Goal: Task Accomplishment & Management: Complete application form

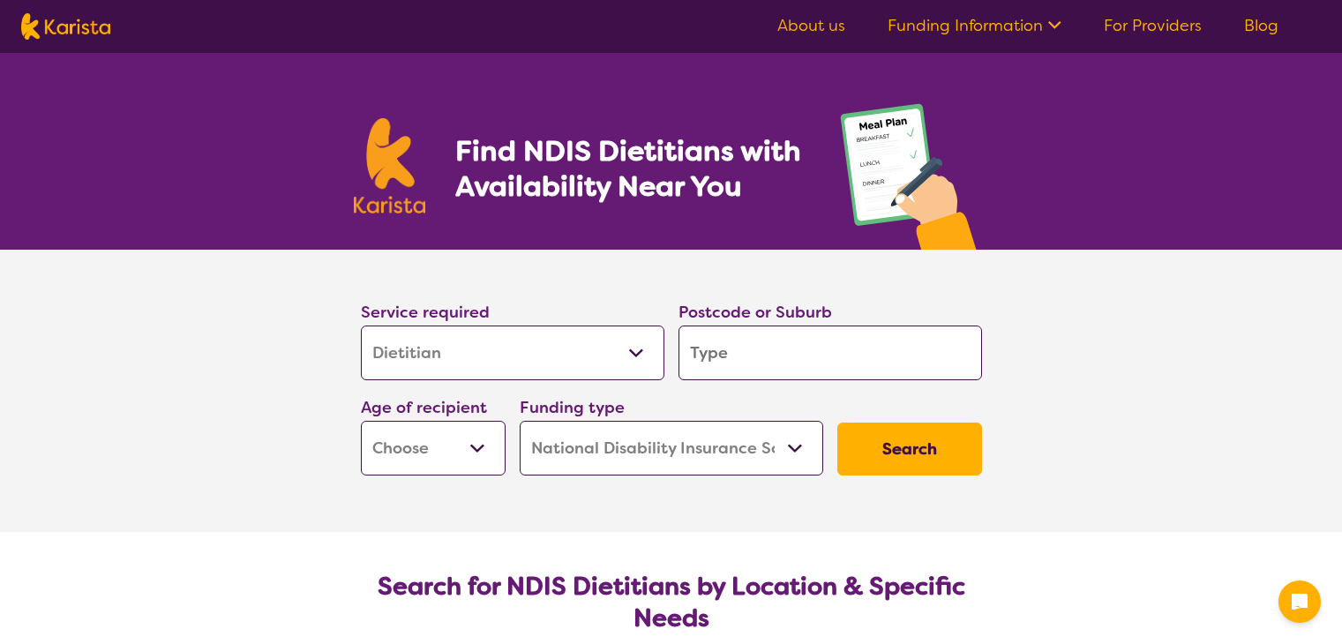
select select "Dietitian"
select select "NDIS"
select select "Dietitian"
select select "NDIS"
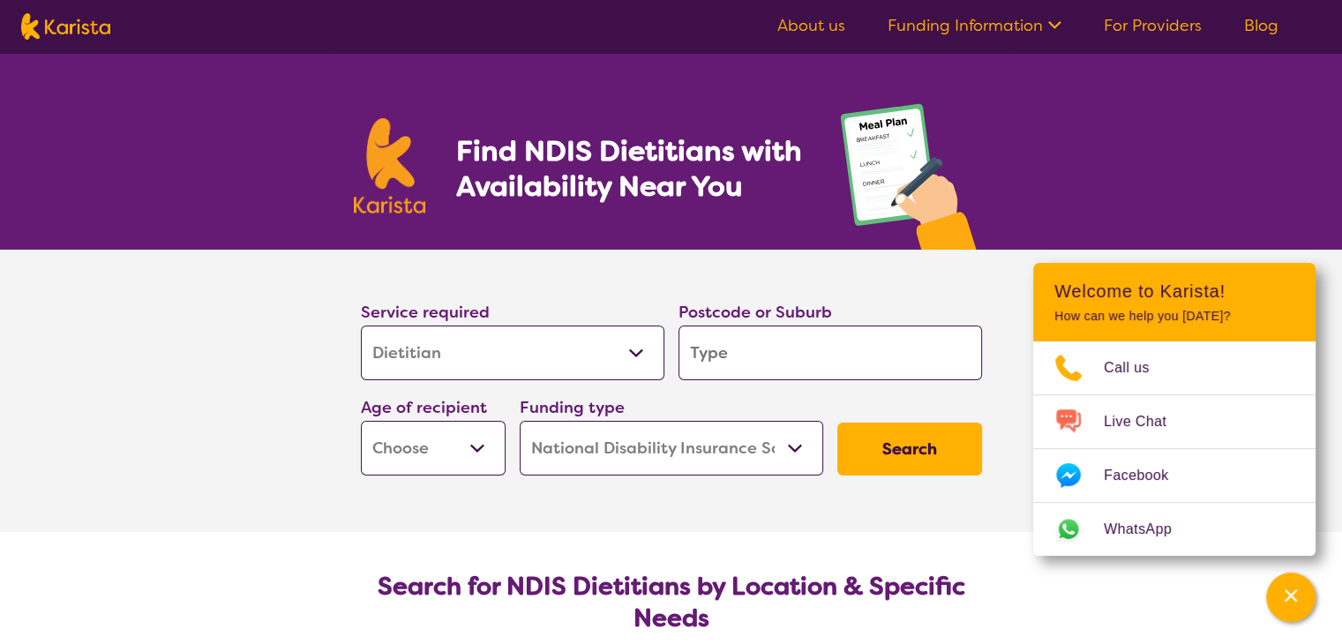
click at [752, 356] on input "search" at bounding box center [831, 353] width 304 height 55
type input "3"
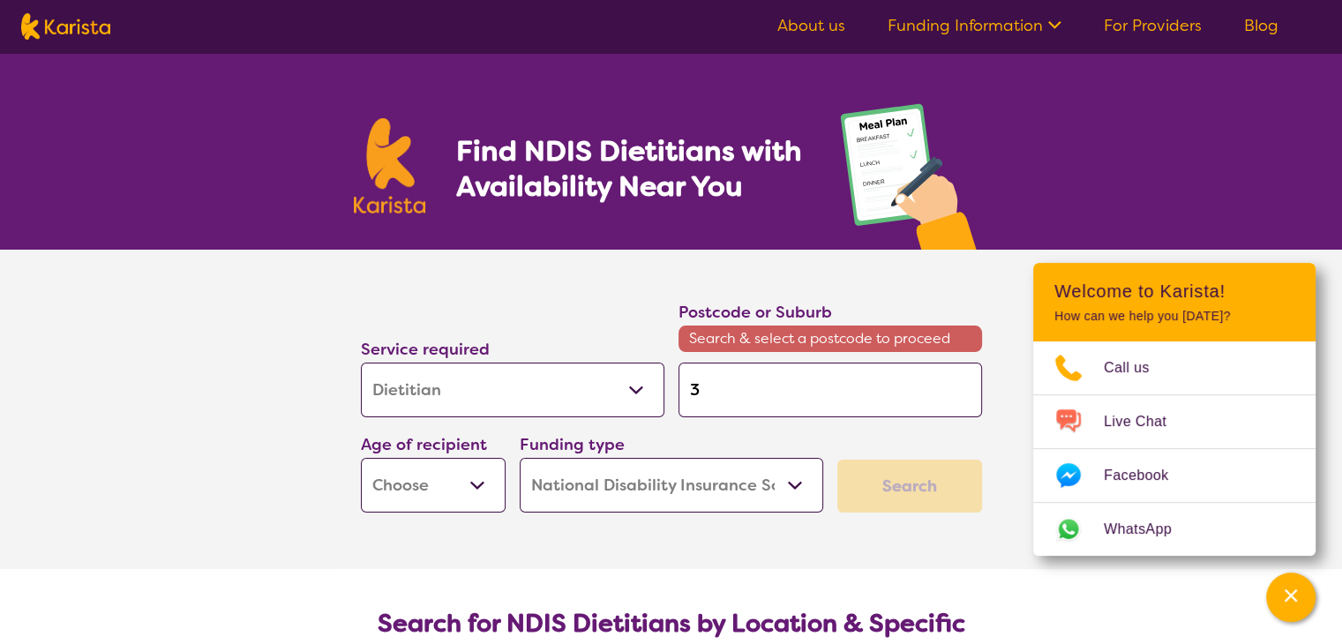
type input "31"
type input "318"
type input "3189"
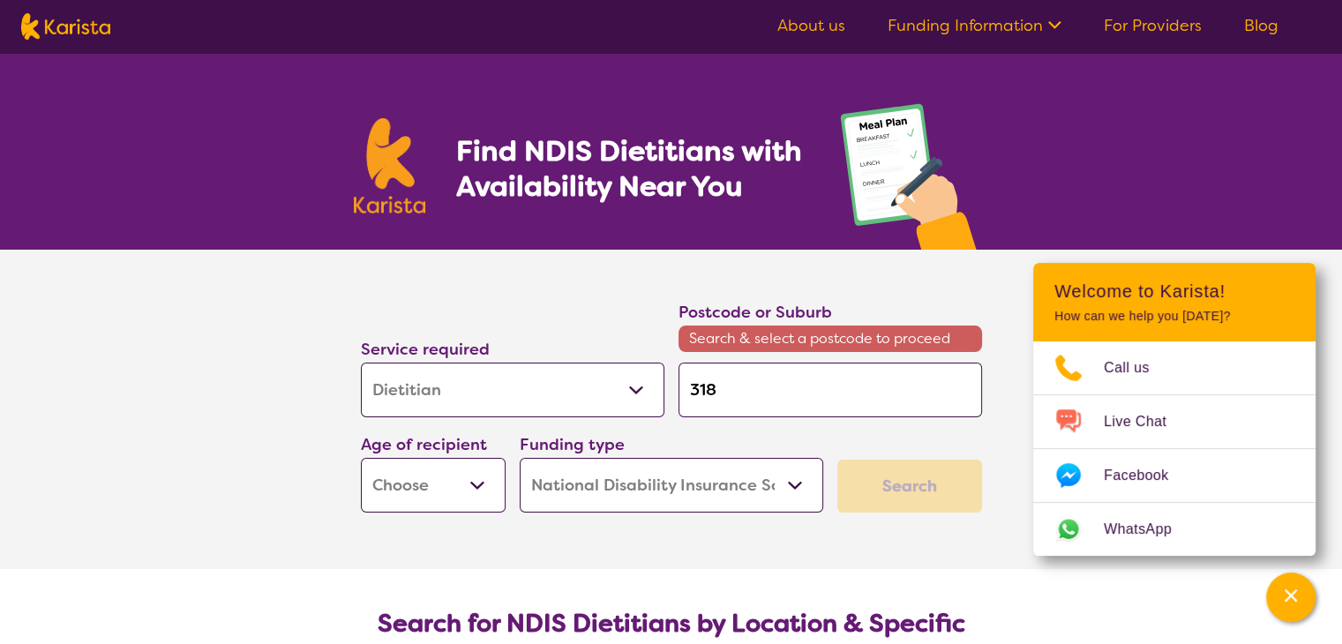
type input "3189"
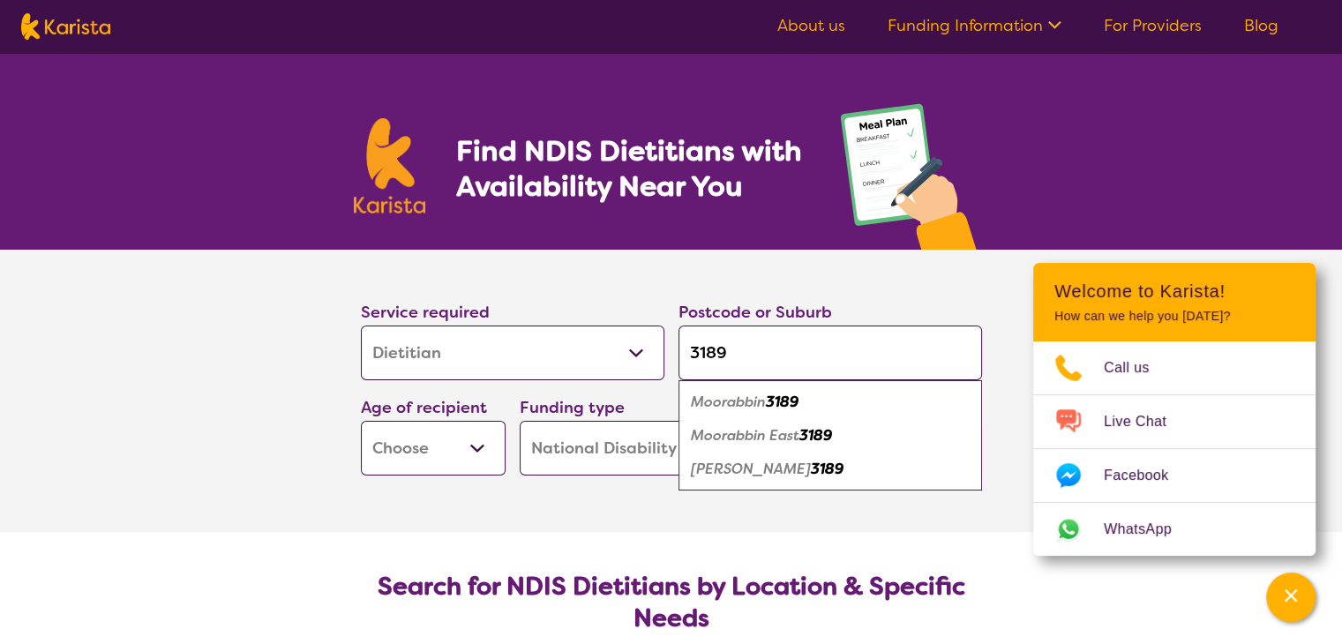
type input "3189"
click at [747, 405] on em "Moorabbin" at bounding box center [728, 402] width 75 height 19
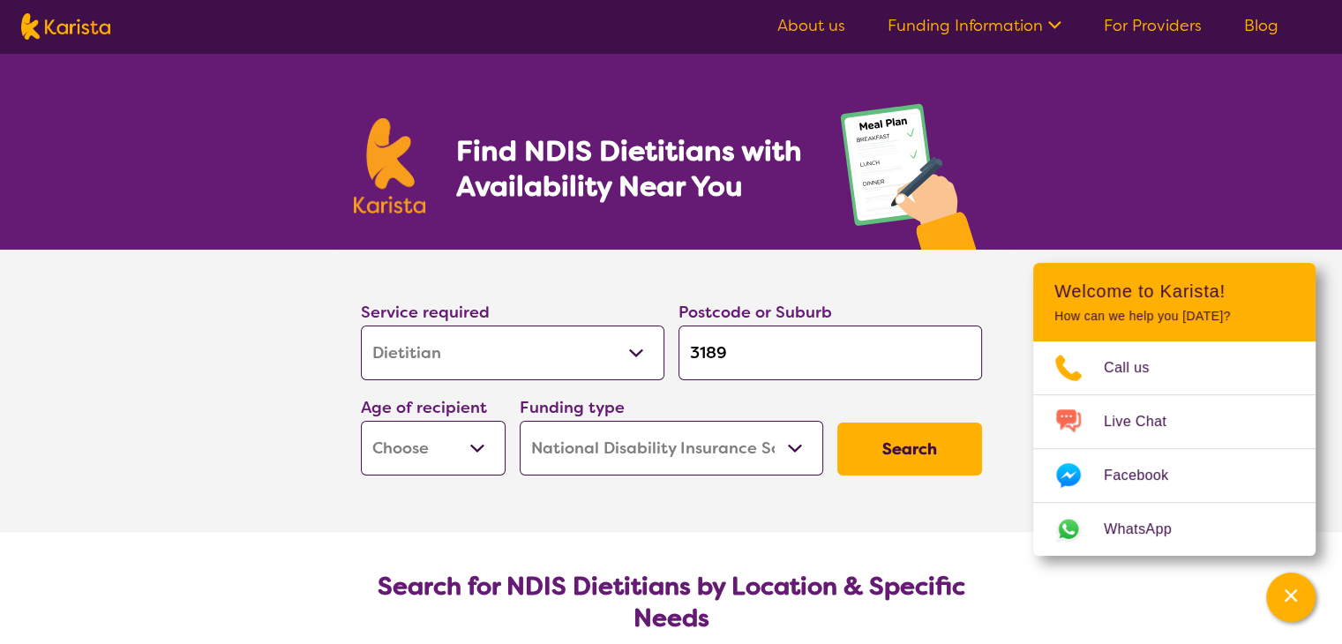
click at [395, 453] on select "Early Childhood - 0 to 9 Child - 10 to 11 Adolescent - 12 to 17 Adult - 18 to 6…" at bounding box center [433, 448] width 145 height 55
select select "AD"
click at [361, 421] on select "Early Childhood - 0 to 9 Child - 10 to 11 Adolescent - 12 to 17 Adult - 18 to 6…" at bounding box center [433, 448] width 145 height 55
select select "AD"
click at [621, 440] on select "Home Care Package (HCP) National Disability Insurance Scheme (NDIS) I don't know" at bounding box center [672, 448] width 304 height 55
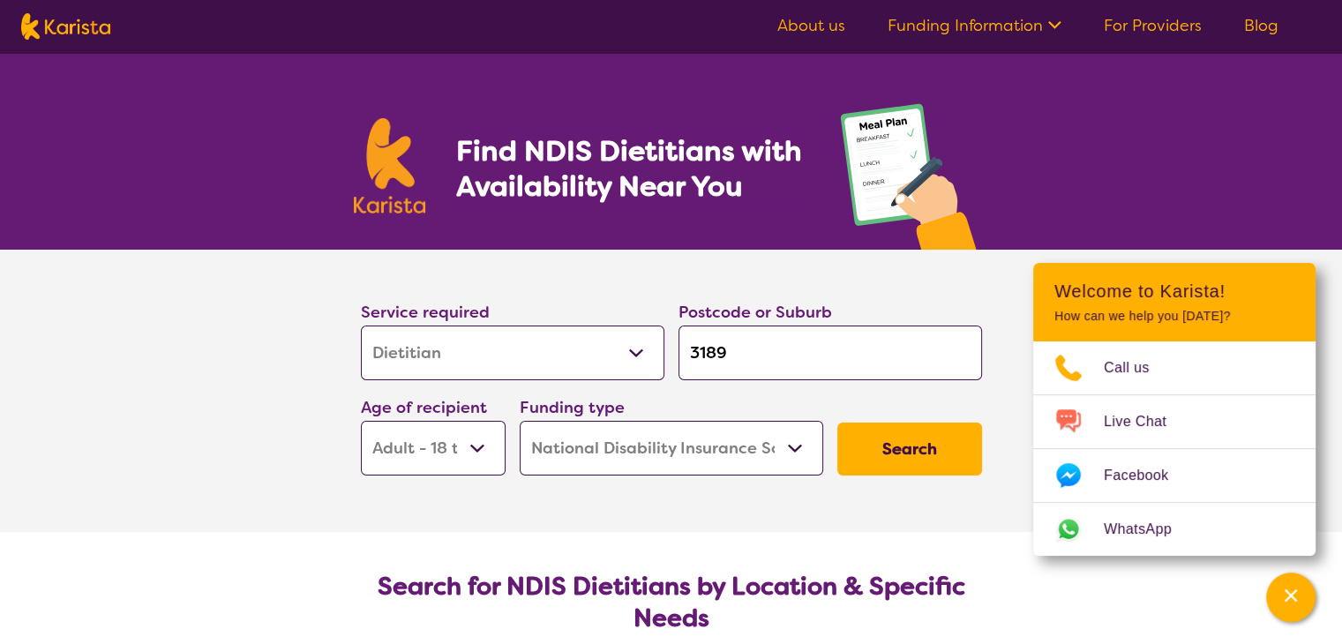
click at [520, 421] on select "Home Care Package (HCP) National Disability Insurance Scheme (NDIS) I don't know" at bounding box center [672, 448] width 304 height 55
click at [900, 455] on button "Search" at bounding box center [910, 449] width 145 height 53
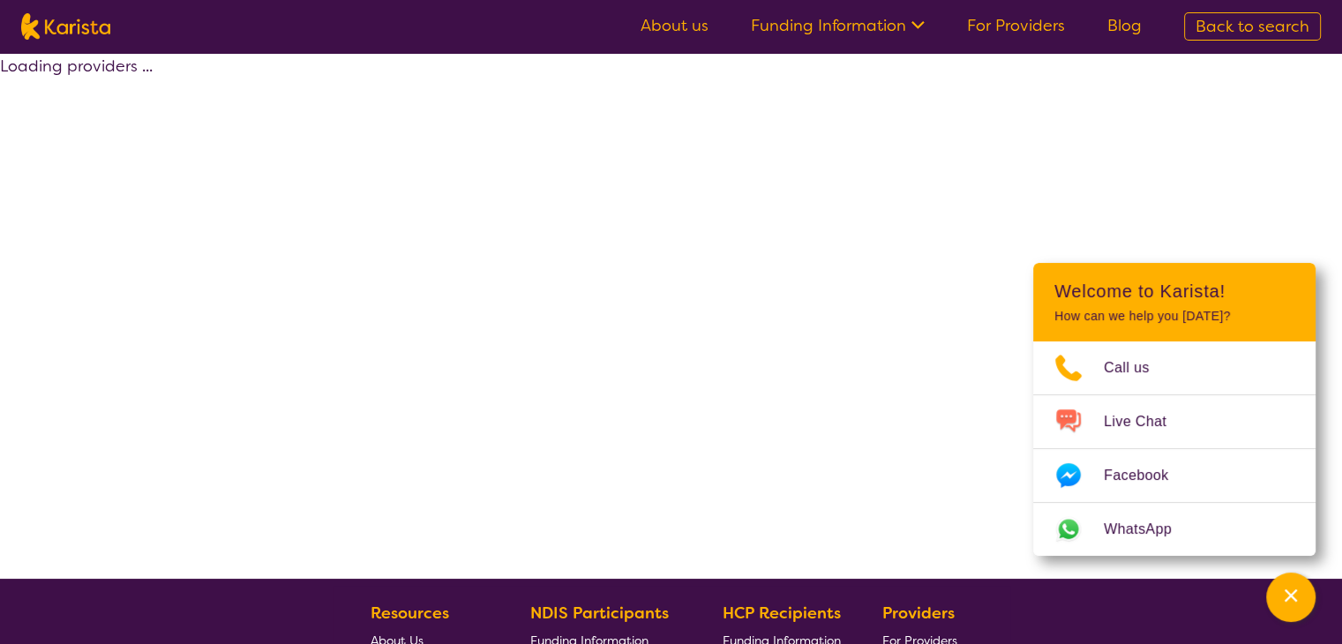
select select "by_score"
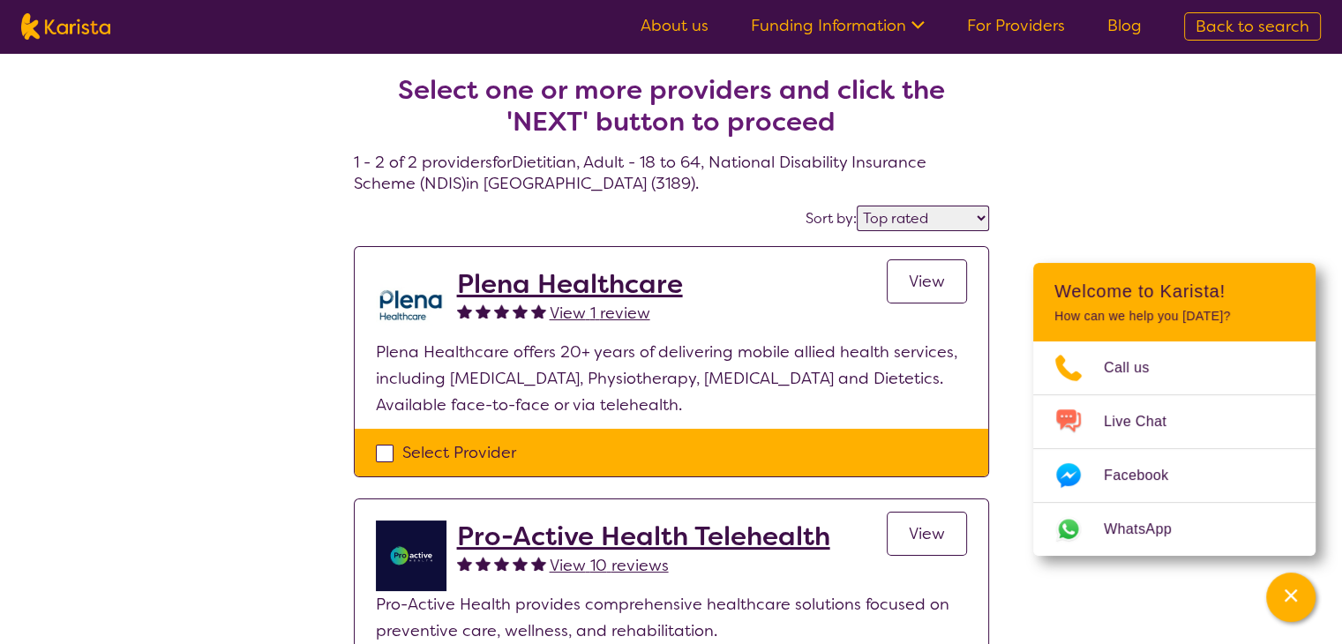
click at [626, 290] on h2 "Plena Healthcare" at bounding box center [570, 284] width 226 height 32
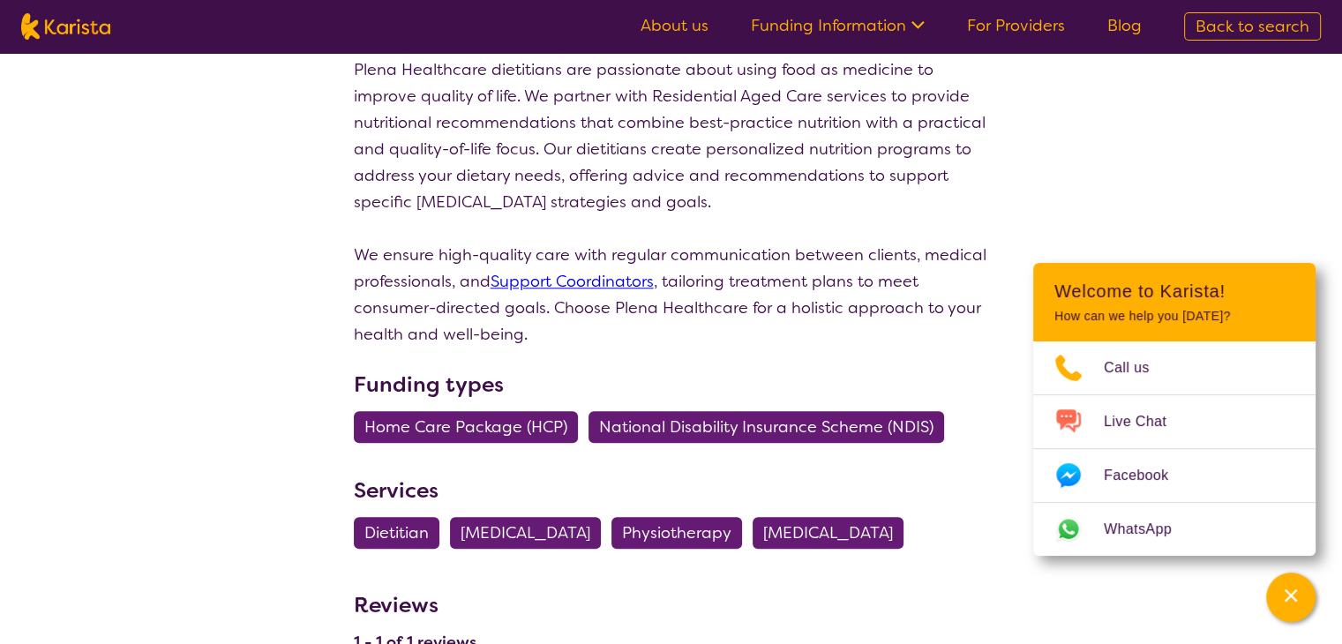
scroll to position [1633, 0]
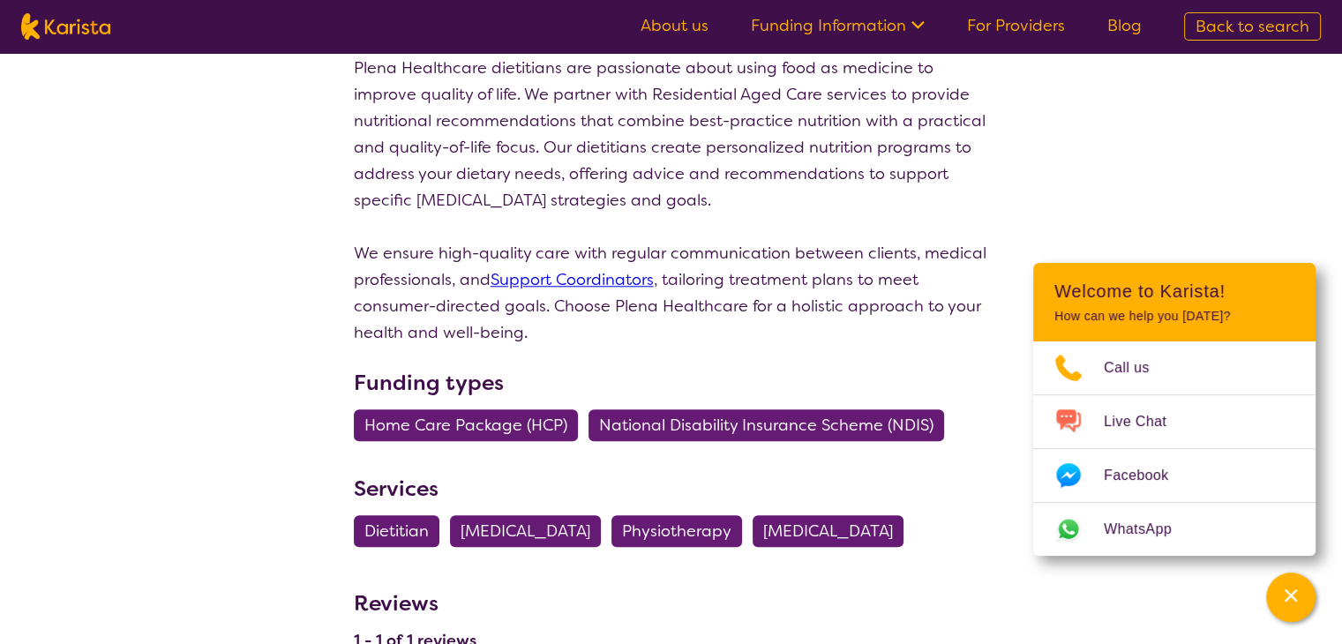
click at [680, 410] on span "National Disability Insurance Scheme (NDIS)" at bounding box center [766, 426] width 335 height 32
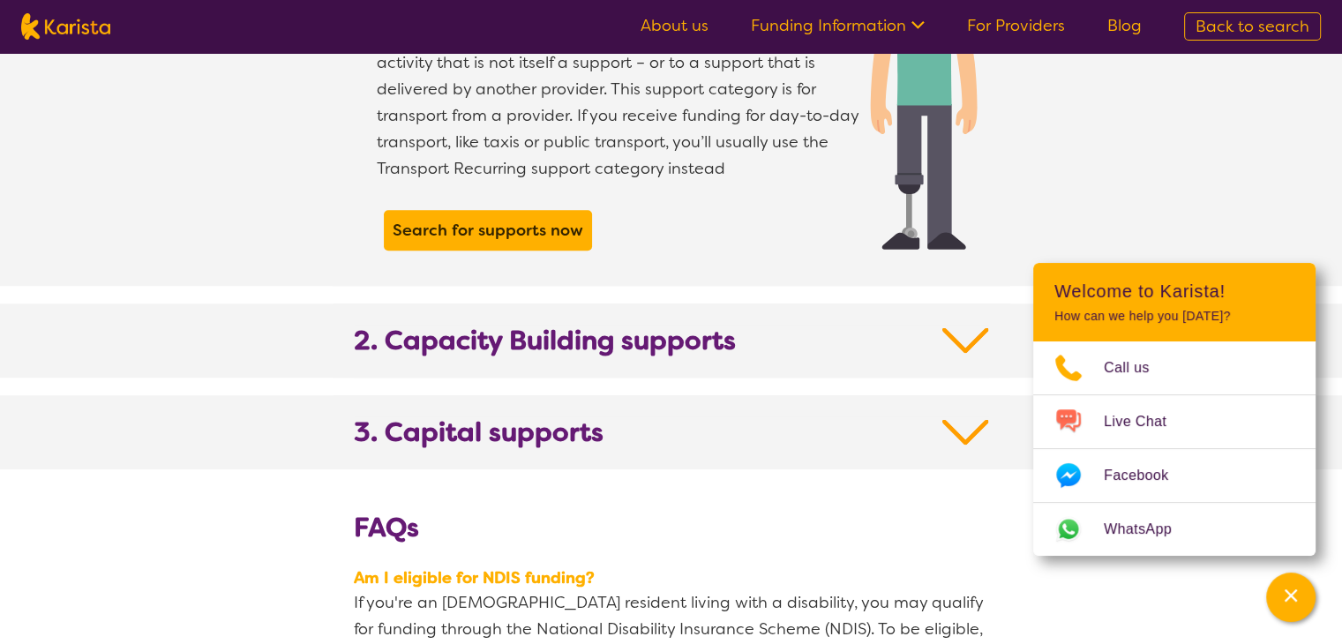
scroll to position [1722, 0]
click at [535, 214] on span "Search for supports now" at bounding box center [488, 229] width 199 height 32
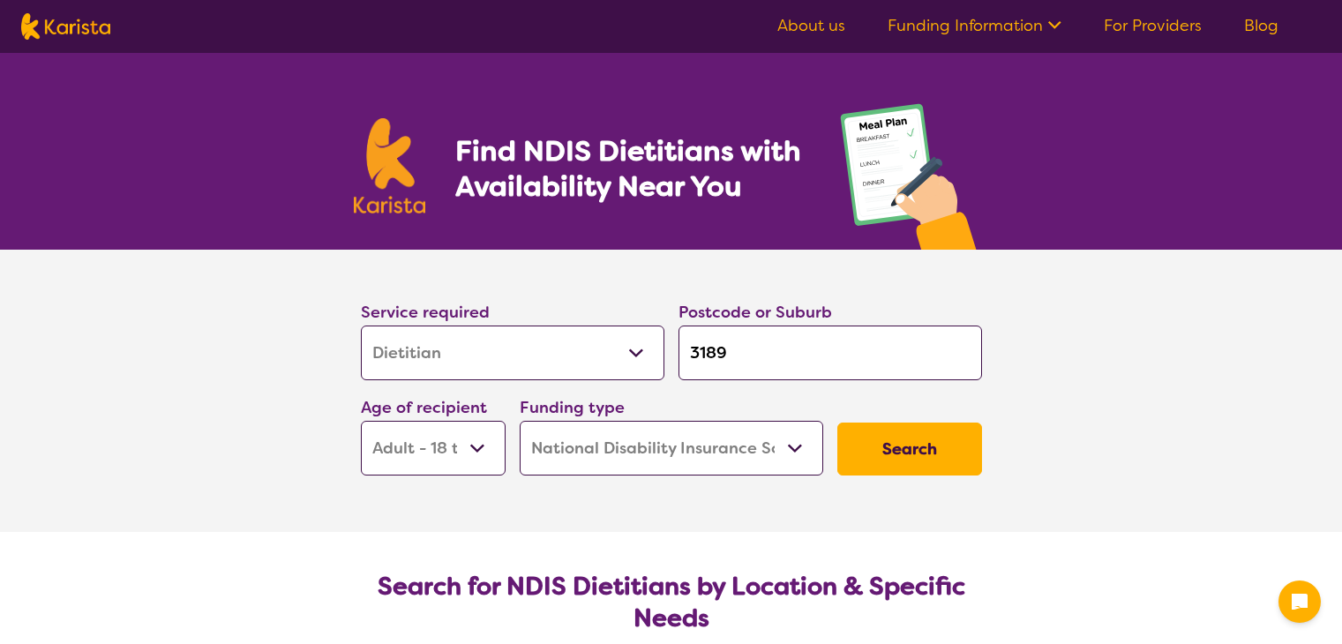
select select "Dietitian"
select select "AD"
select select "NDIS"
select select "Dietitian"
select select "AD"
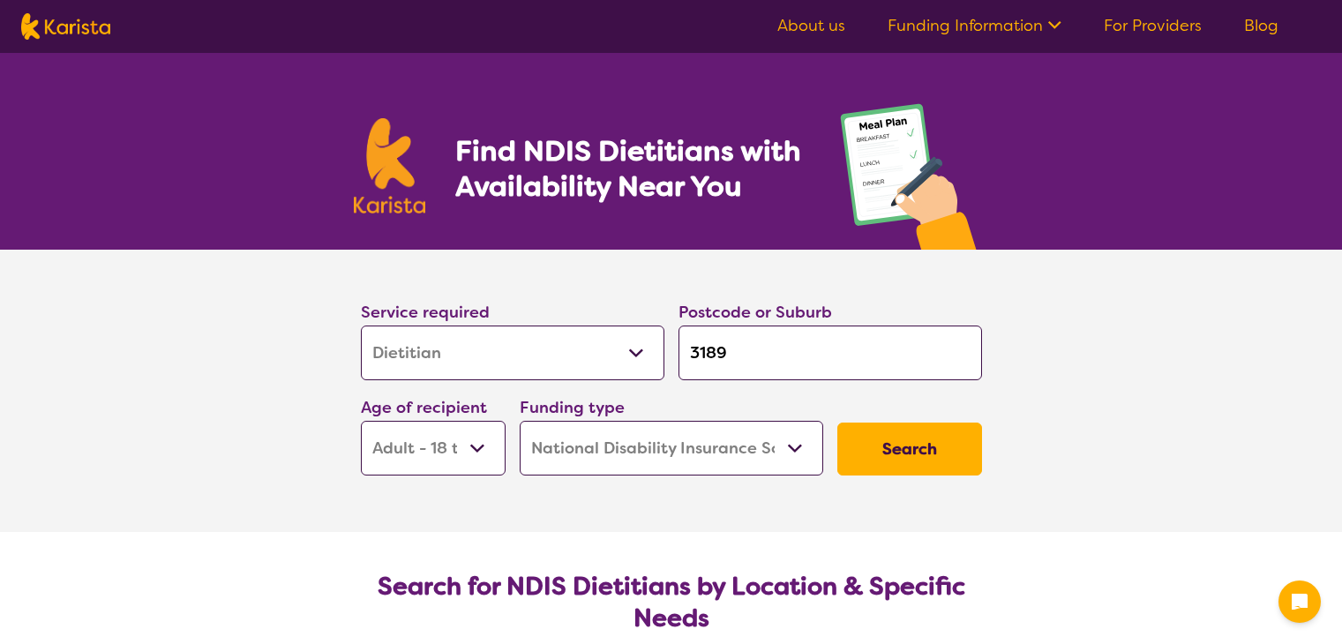
select select "NDIS"
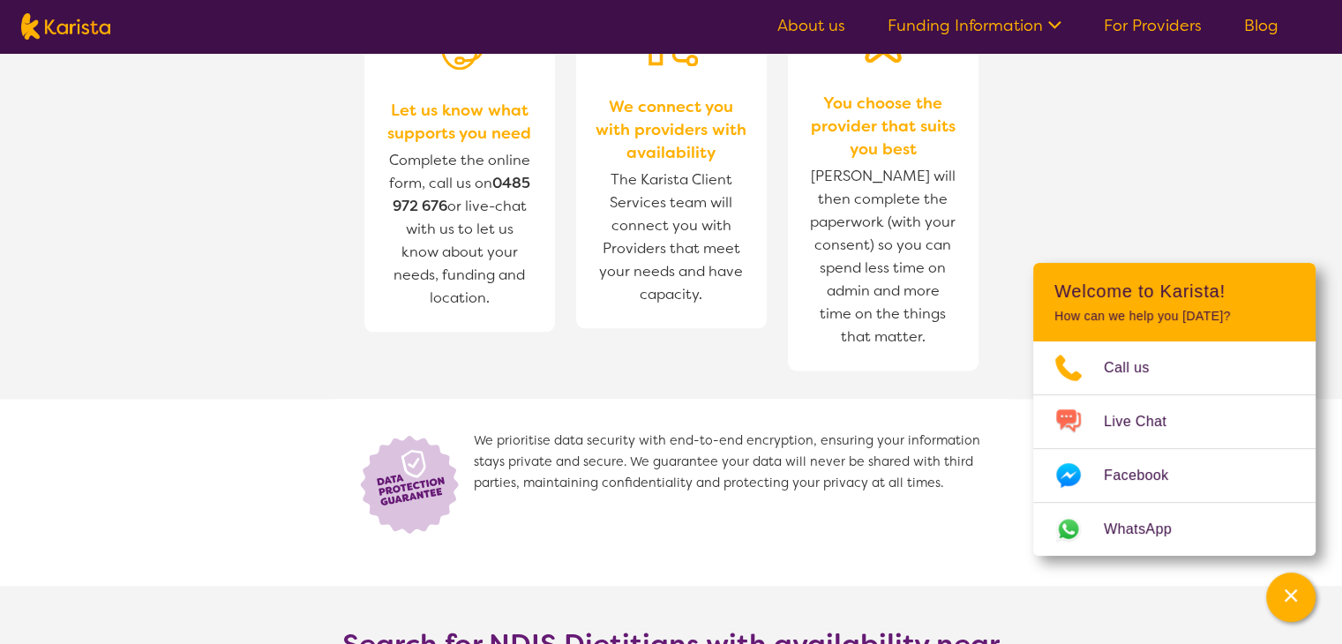
scroll to position [2701, 0]
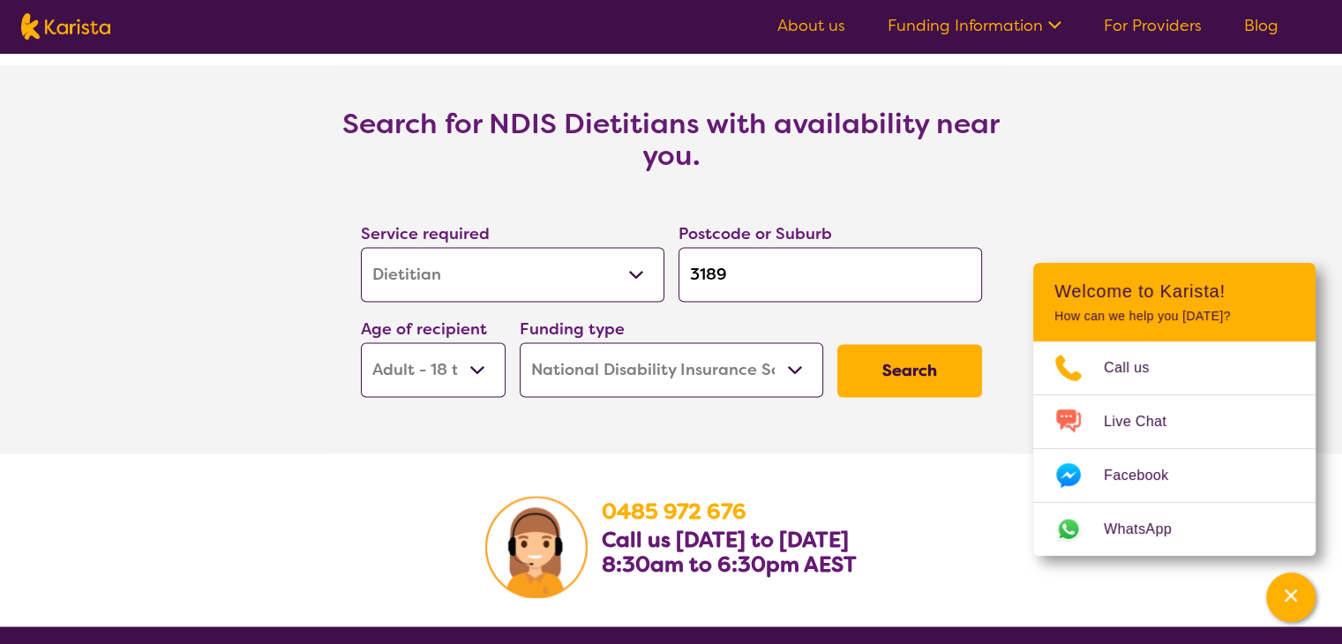
click at [906, 372] on button "Search" at bounding box center [910, 370] width 145 height 53
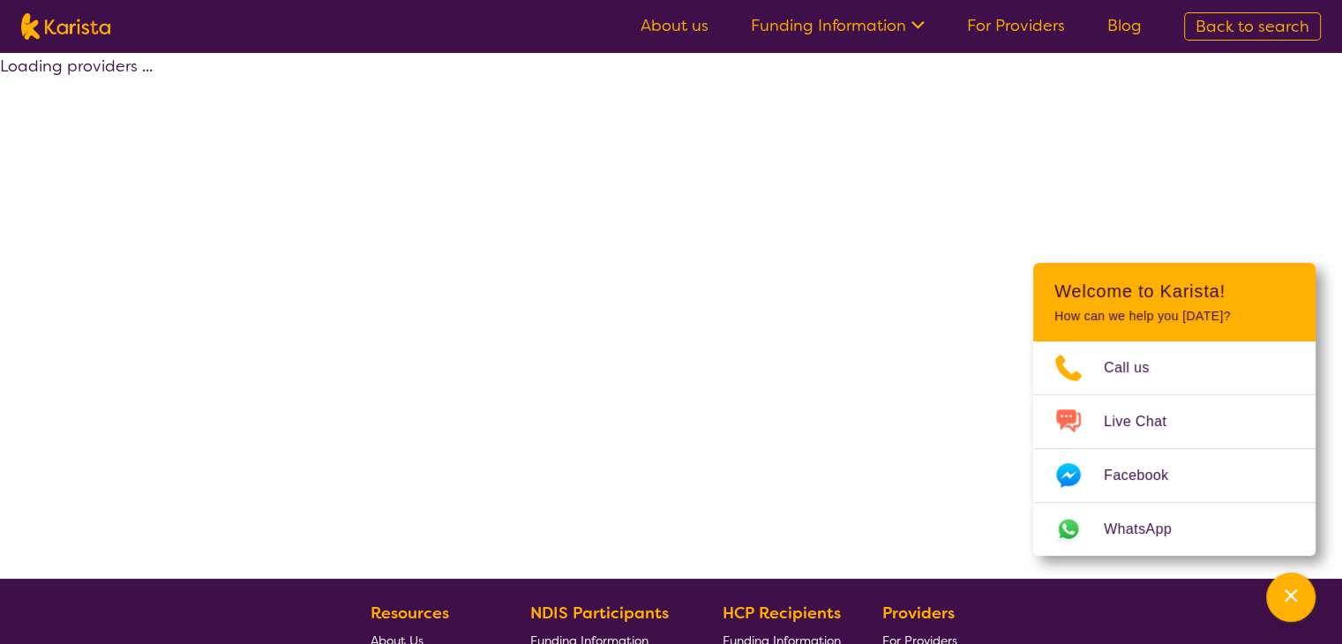
select select "by_score"
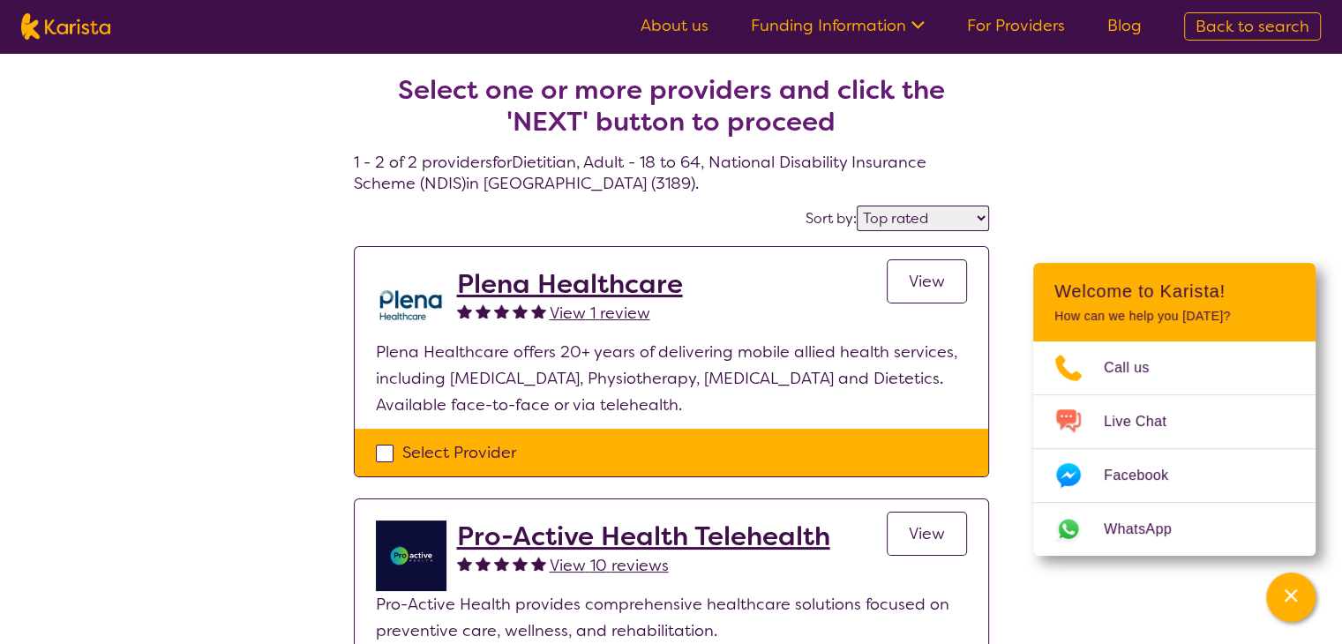
click at [760, 453] on div "Select Provider" at bounding box center [671, 453] width 591 height 26
checkbox input "true"
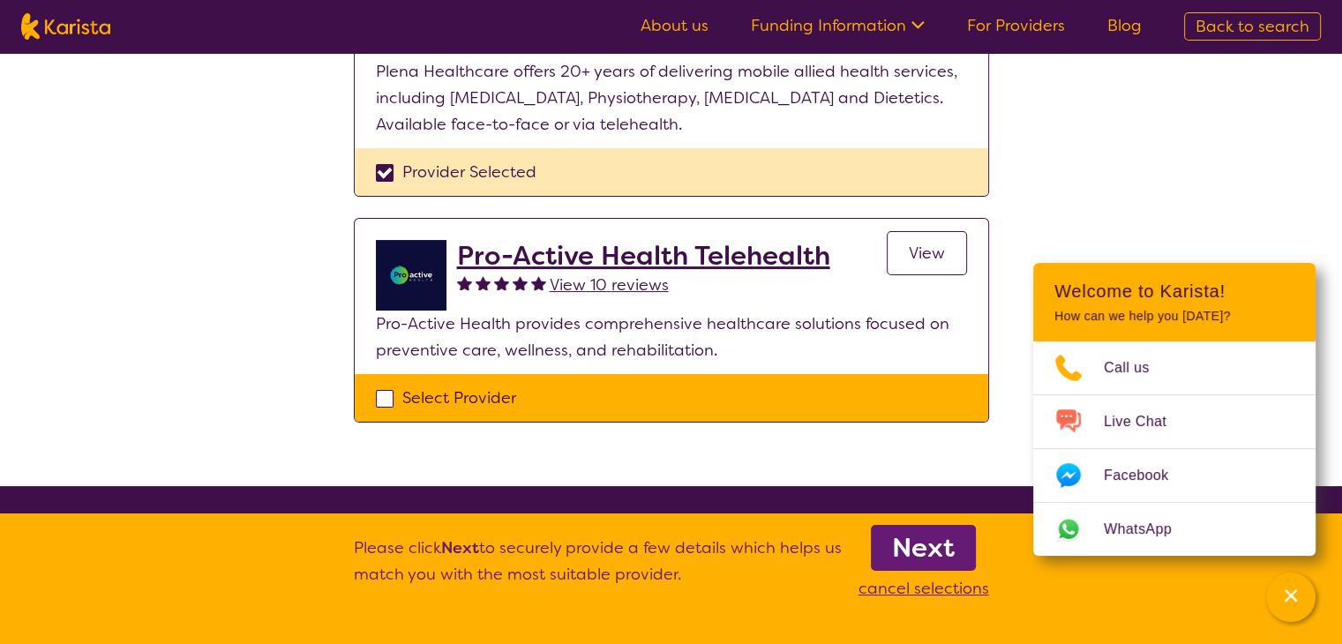
scroll to position [282, 0]
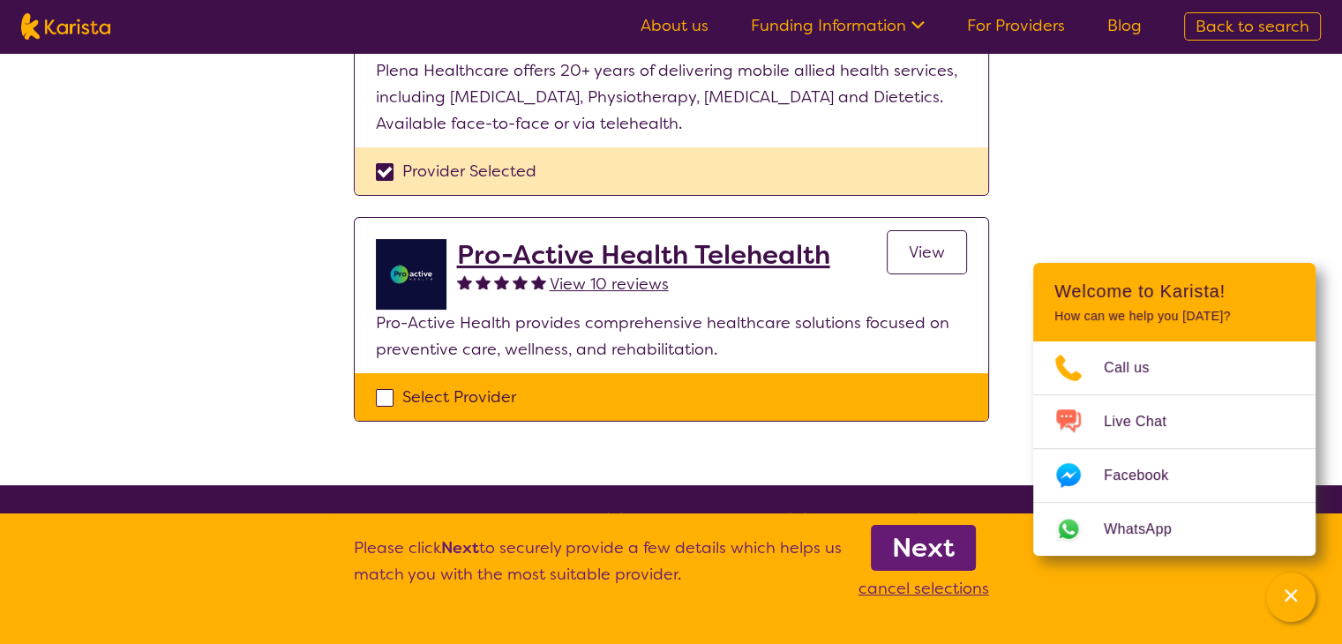
click at [919, 539] on b "Next" at bounding box center [923, 547] width 63 height 35
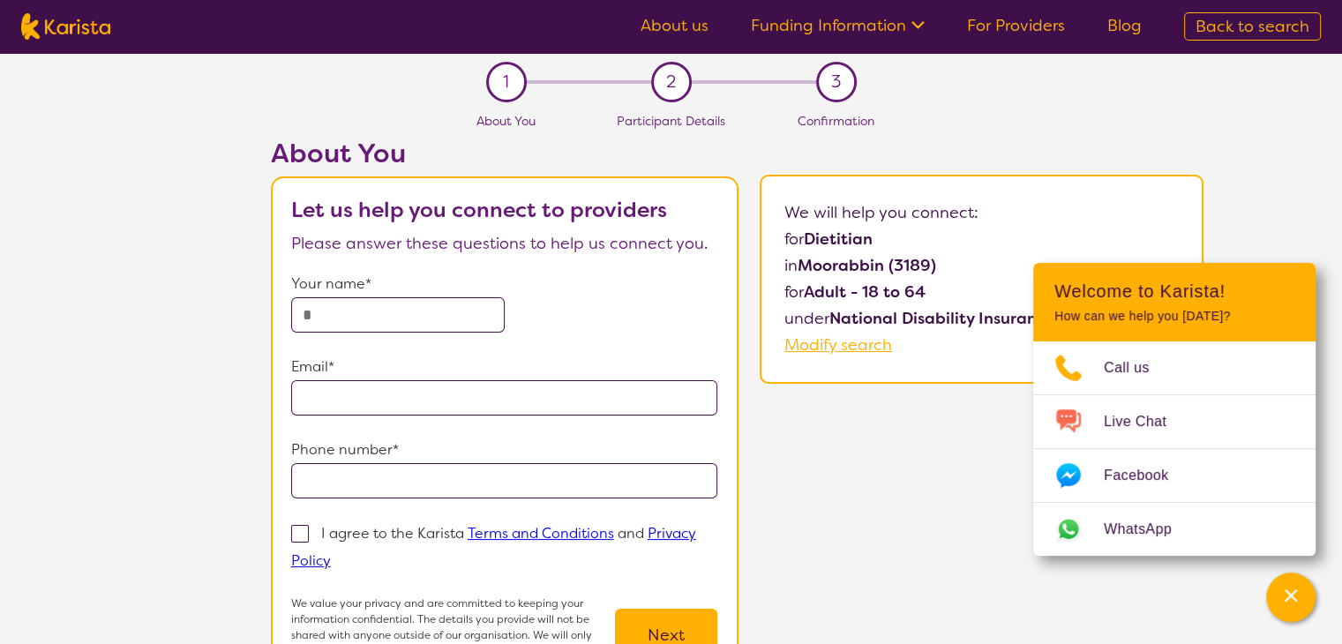
click at [460, 325] on input "text" at bounding box center [398, 314] width 214 height 35
type input "*****"
type input "**********"
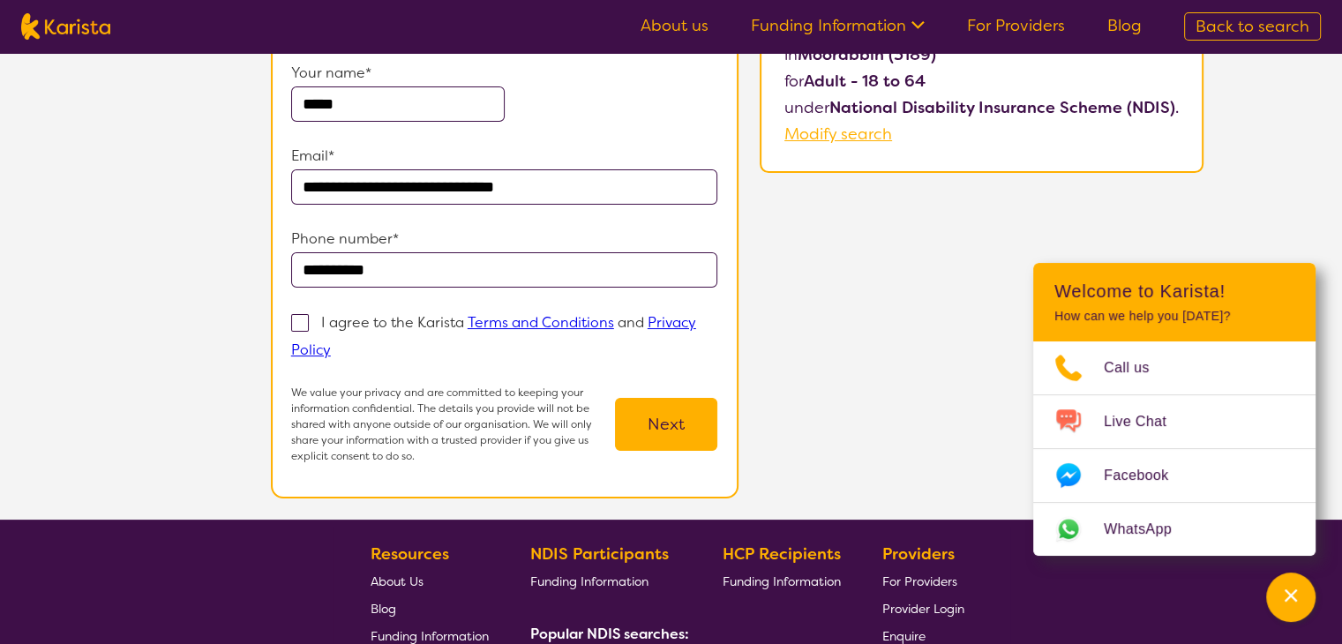
scroll to position [212, 0]
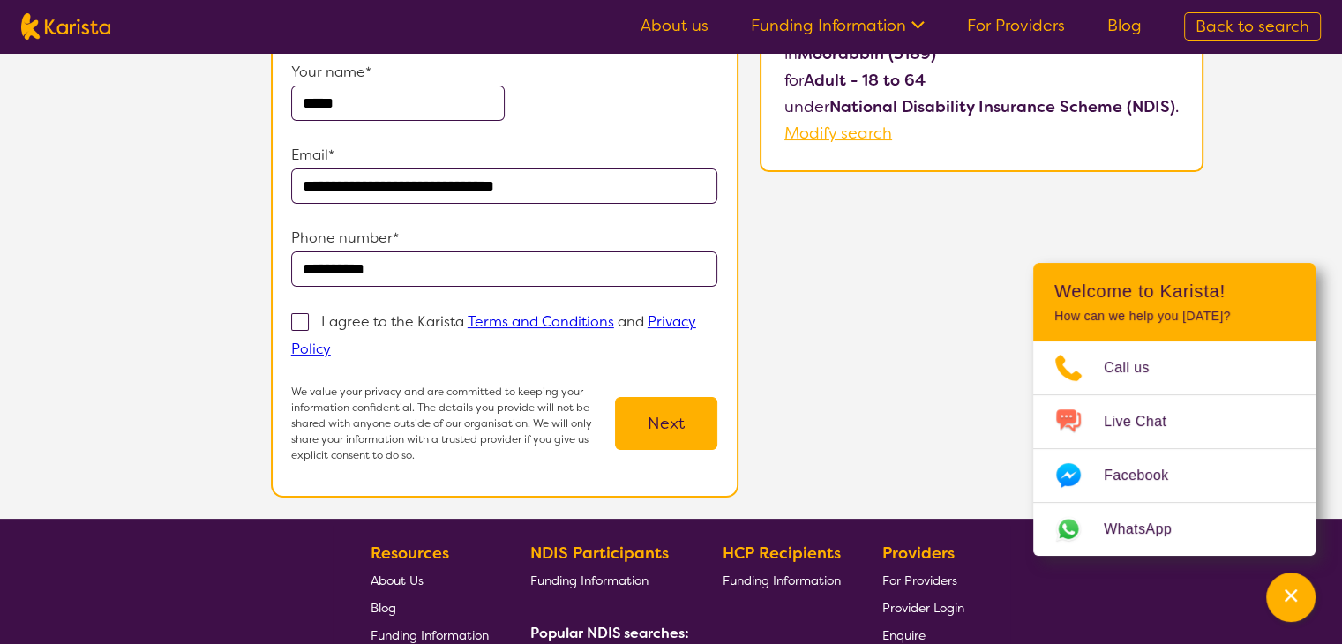
type input "**********"
click at [305, 329] on span at bounding box center [300, 322] width 18 height 18
click at [331, 342] on input "I agree to the Karista Terms and Conditions and Privacy Policy" at bounding box center [336, 347] width 11 height 11
checkbox input "true"
click at [672, 422] on button "Next" at bounding box center [666, 423] width 102 height 53
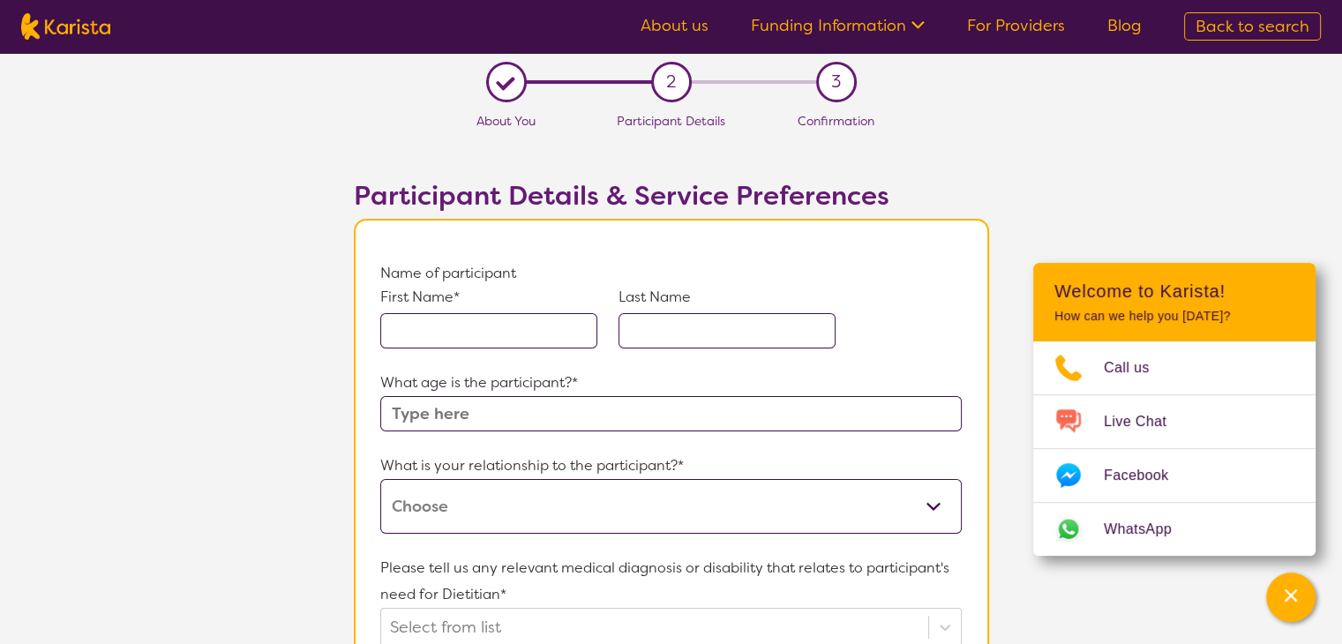
click at [500, 331] on input "text" at bounding box center [488, 330] width 217 height 35
type input "Efron"
type input "Momtaze"
click at [501, 417] on input "text" at bounding box center [670, 413] width 581 height 35
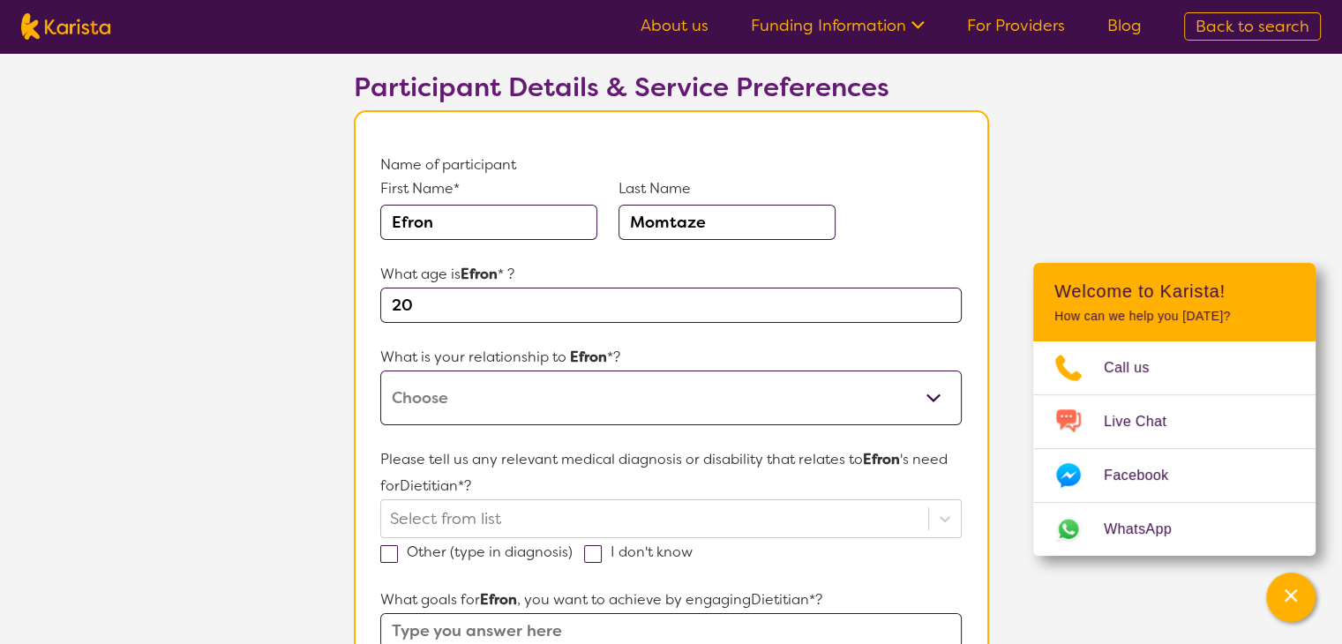
scroll to position [109, 0]
type input "20"
click at [501, 417] on select "This request is for myself I am their parent I am their child I am their spouse…" at bounding box center [670, 397] width 581 height 55
select select "I am their Support Coordinator"
click at [380, 370] on select "This request is for myself I am their parent I am their child I am their spouse…" at bounding box center [670, 397] width 581 height 55
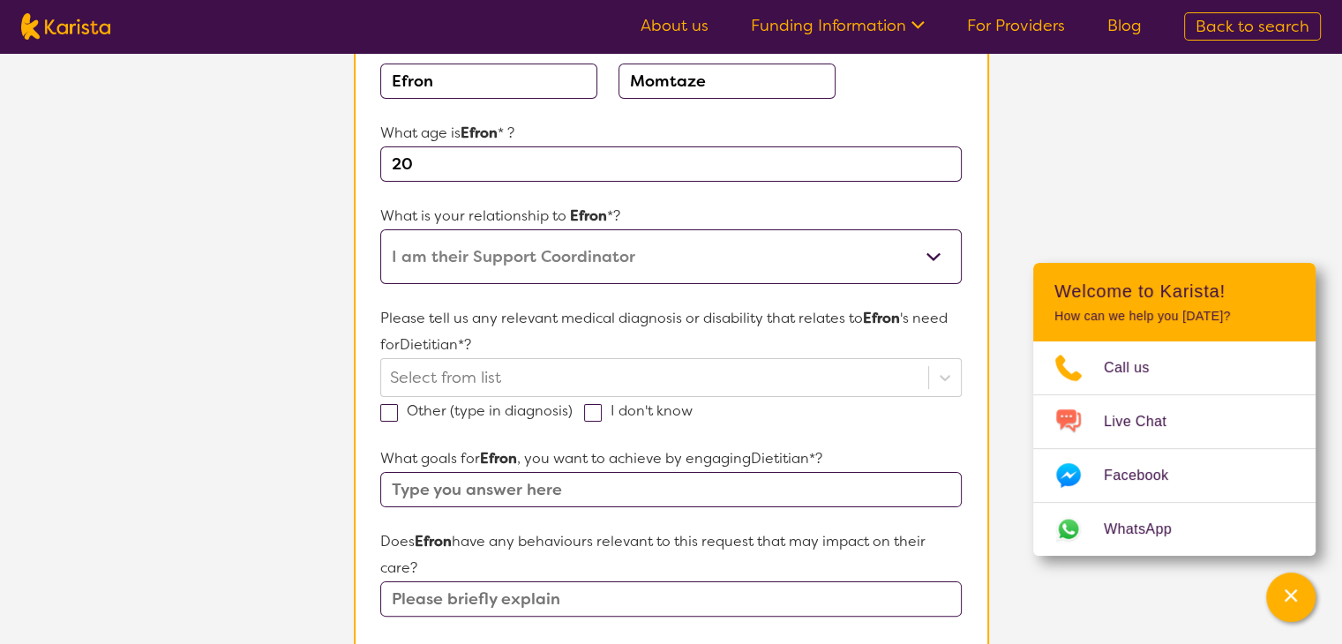
scroll to position [335, 0]
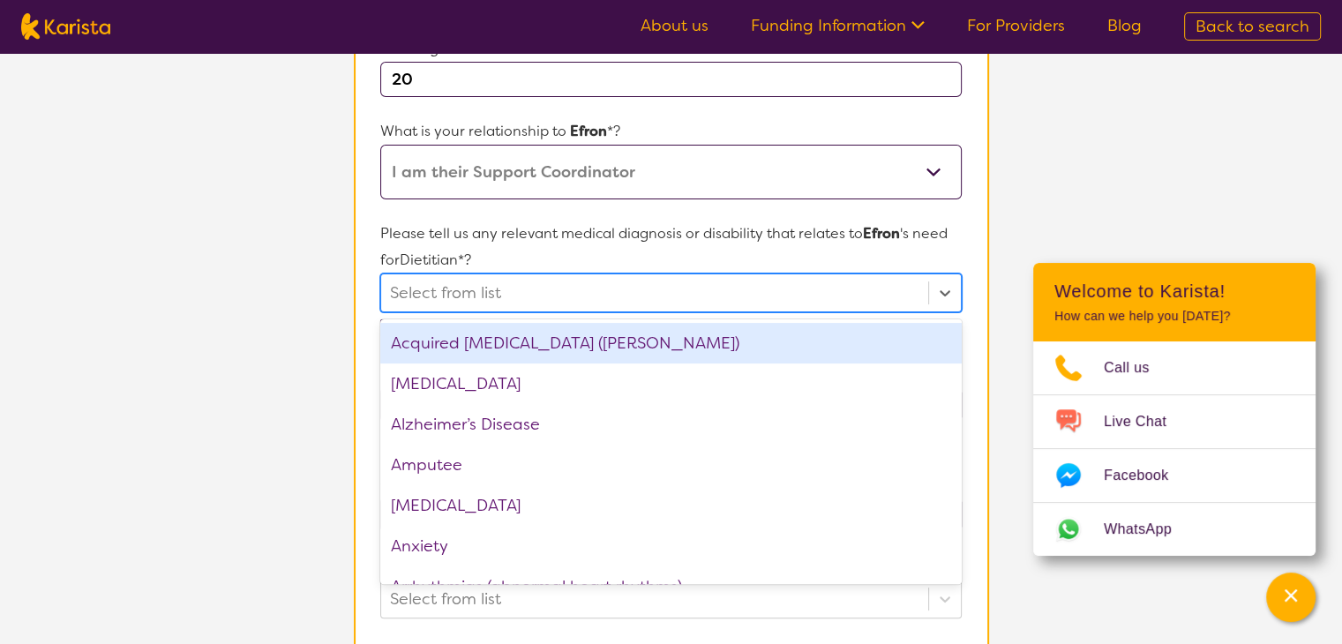
click at [738, 292] on div at bounding box center [654, 293] width 529 height 30
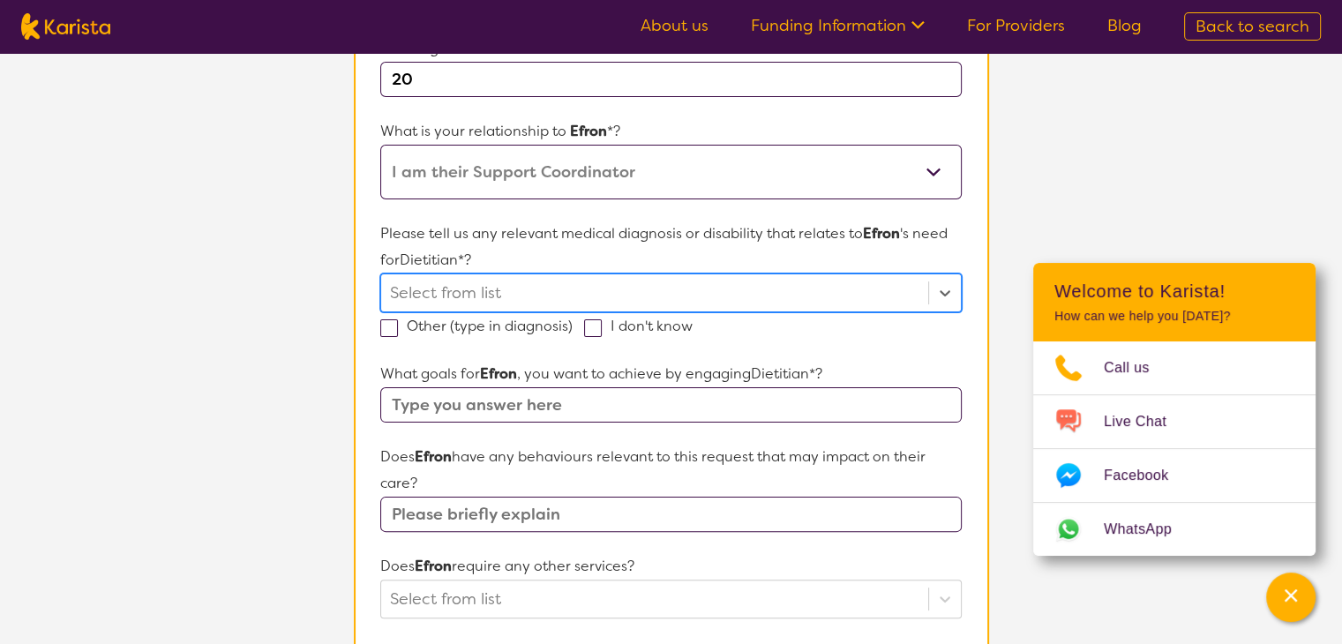
click at [609, 293] on div at bounding box center [654, 293] width 529 height 30
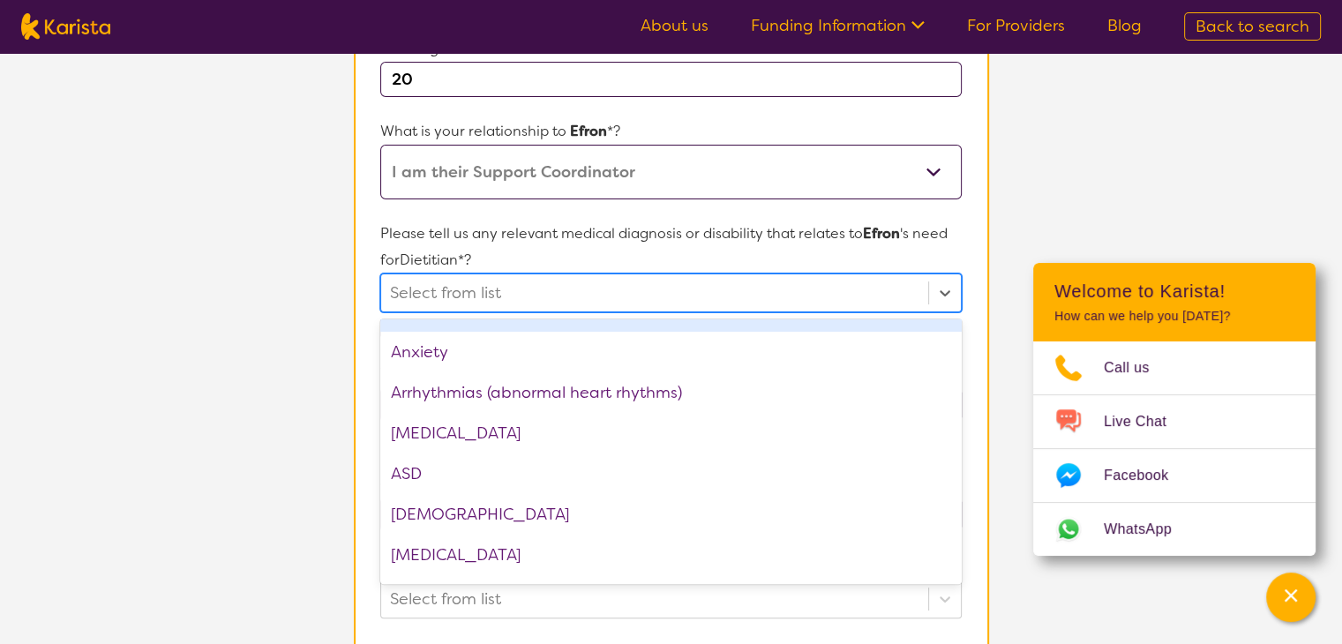
scroll to position [215, 0]
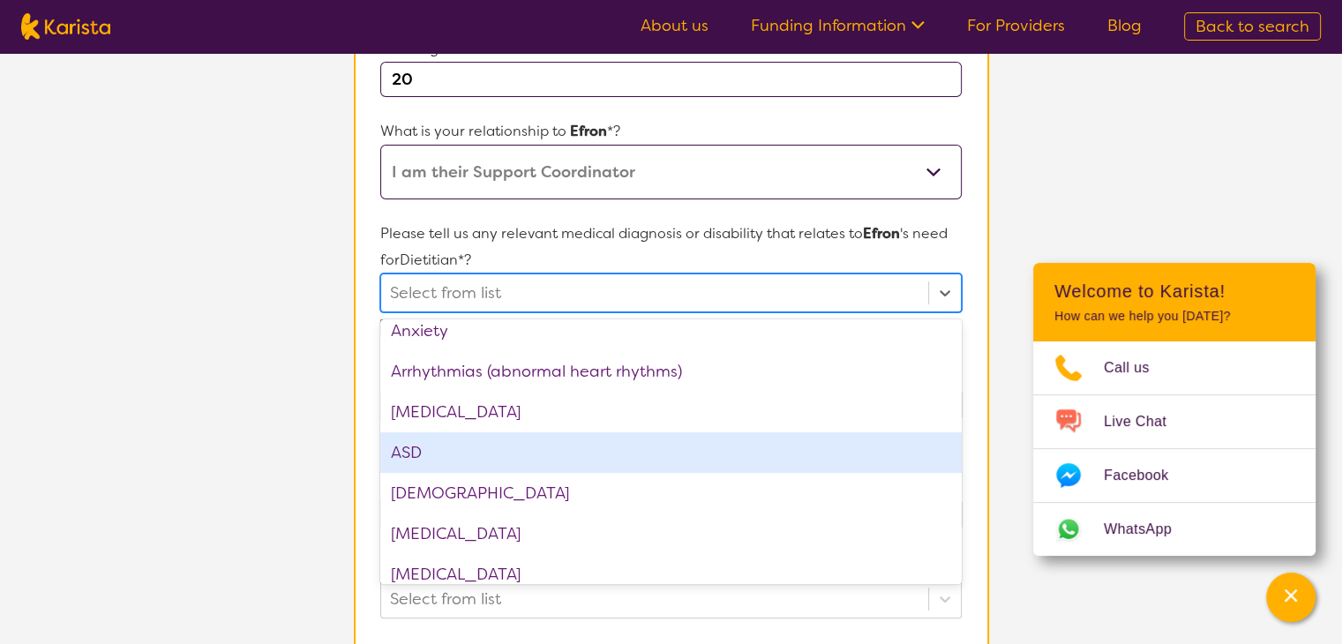
click at [585, 447] on div "ASD" at bounding box center [670, 452] width 581 height 41
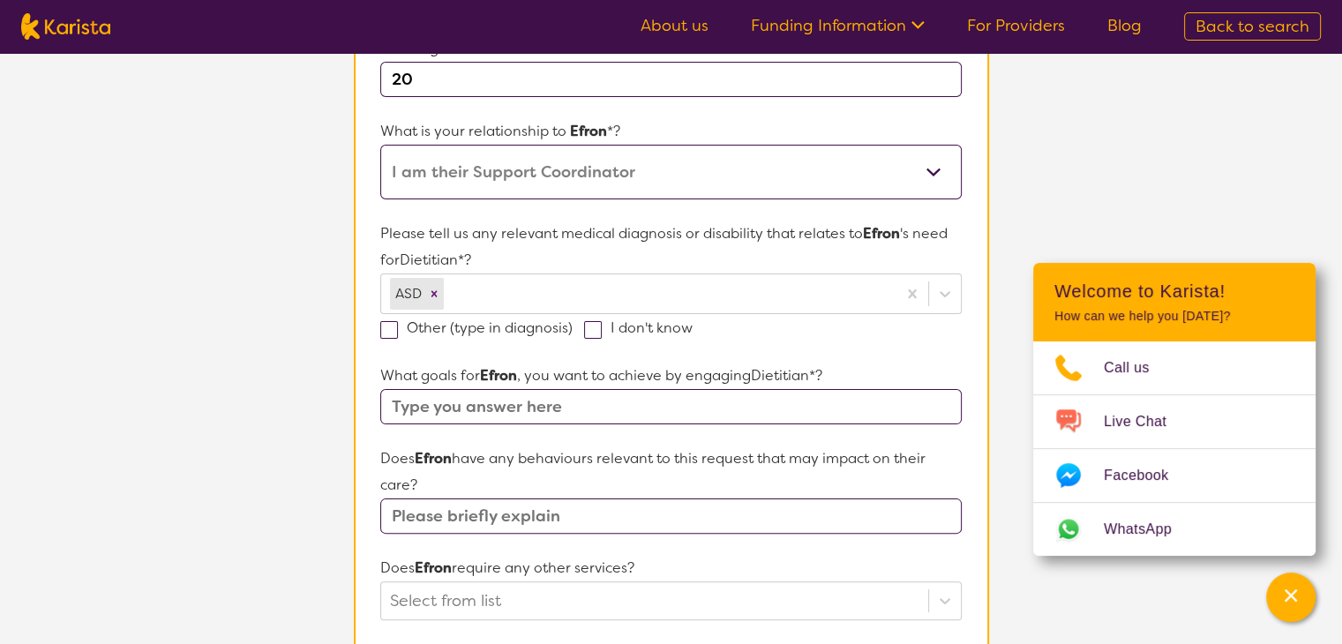
click at [258, 237] on section "L About You 2 Participant Details 3 Confirmation Participant Details & Service …" at bounding box center [671, 483] width 1342 height 1530
click at [527, 415] on input "text" at bounding box center [670, 406] width 581 height 35
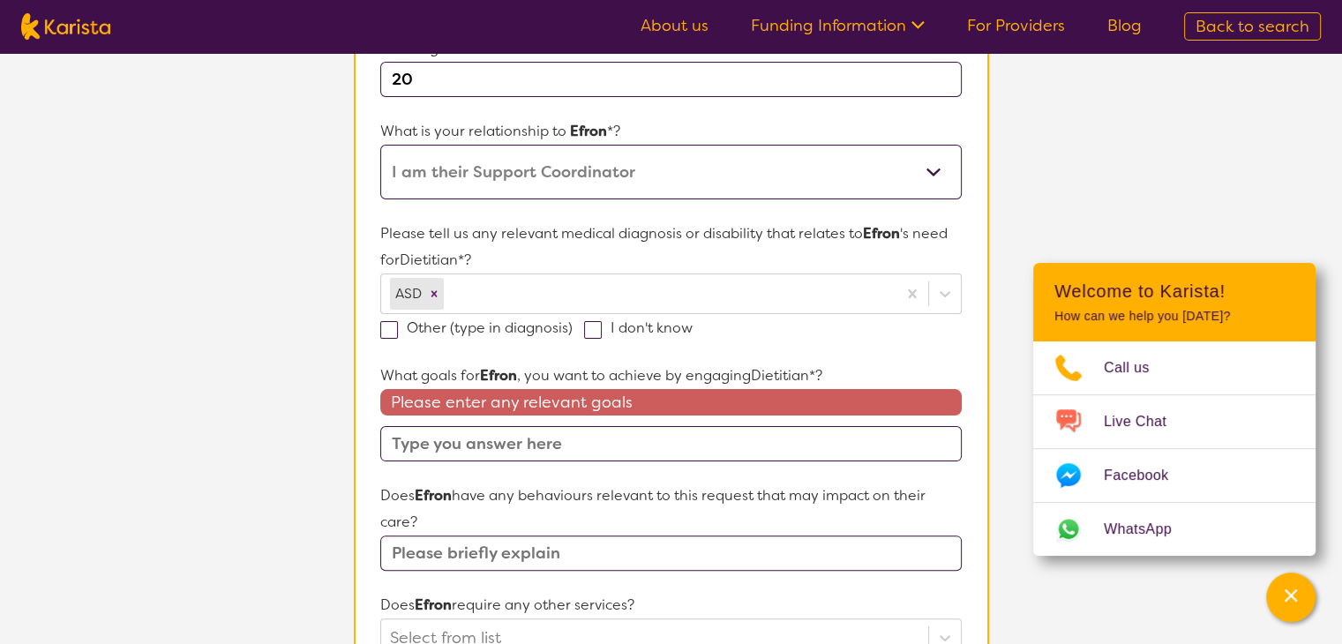
paste input "“I would like to become more independent and build my life skills."
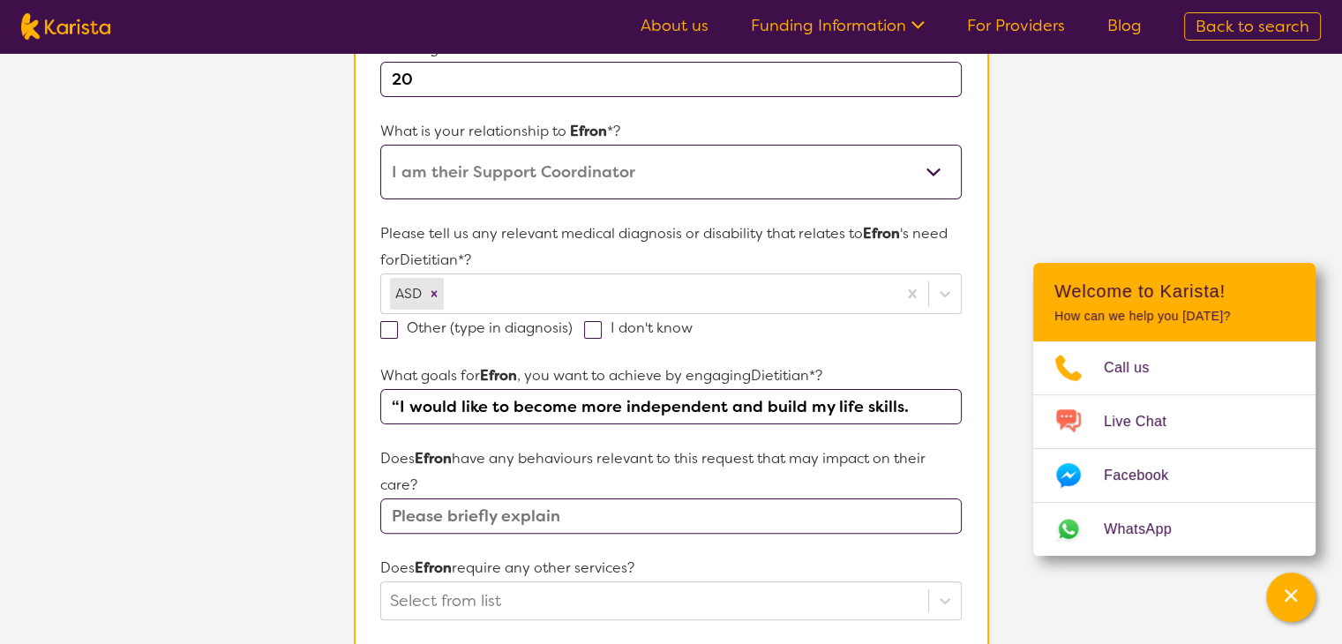
click at [399, 410] on input "“I would like to become more independent and build my life skills." at bounding box center [670, 406] width 581 height 35
click at [900, 401] on input "I would like to become more independent and build my life skills." at bounding box center [670, 406] width 581 height 35
paste input "s Efron’s nutritional intake and support the development of regular, balanced e…"
click at [711, 407] on input "I would like to become more independent and build my life skills - s Efron’s nu…" at bounding box center [670, 406] width 581 height 35
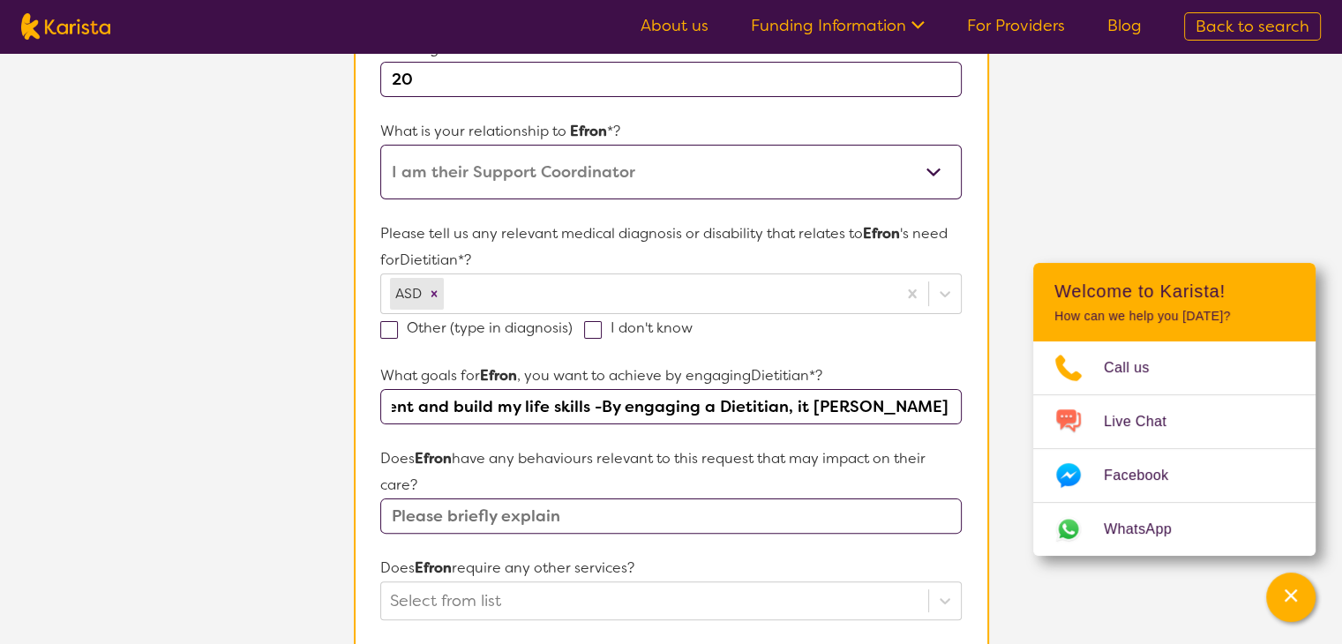
scroll to position [0, 310]
click at [685, 407] on input "I would like to become more independent and build my life skills -By engaging a…" at bounding box center [670, 406] width 581 height 35
click at [827, 401] on input "I would like to become more independent and build my life skills -By engaging a…" at bounding box center [670, 406] width 581 height 35
click at [827, 401] on input "I would like to become more independent and build my life skills - Efron’s nutr…" at bounding box center [670, 406] width 581 height 35
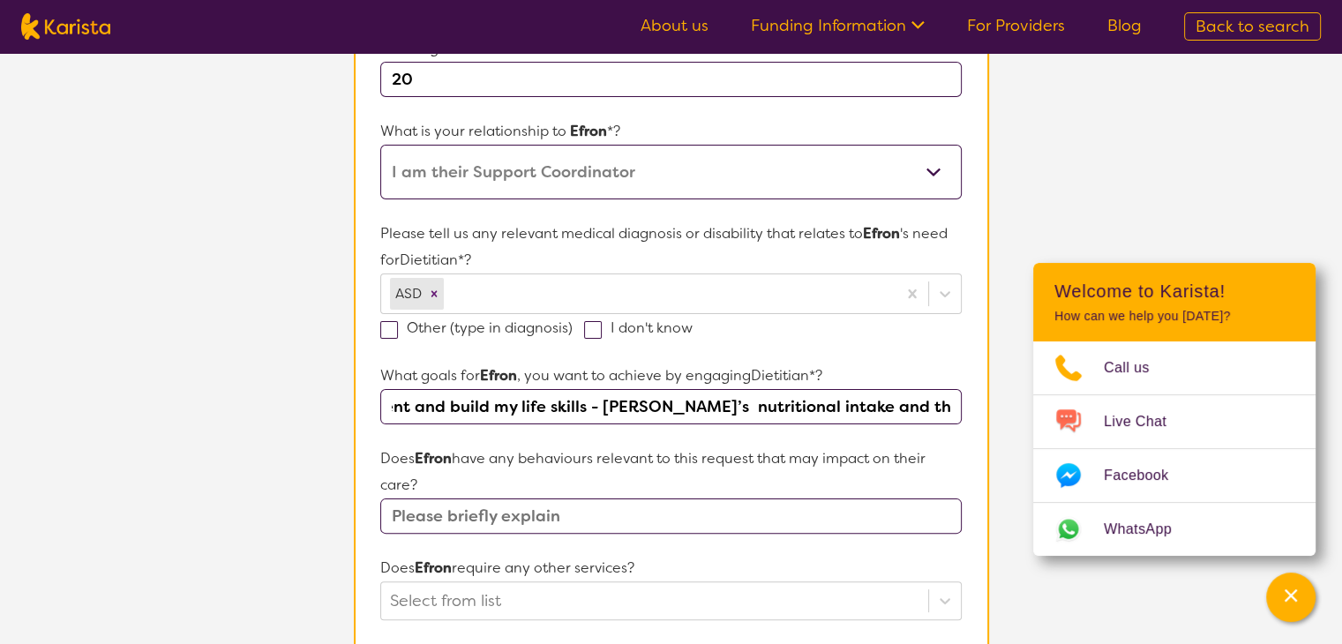
click at [593, 407] on input "I would like to become more independent and build my life skills - Efron’s nutr…" at bounding box center [670, 406] width 581 height 35
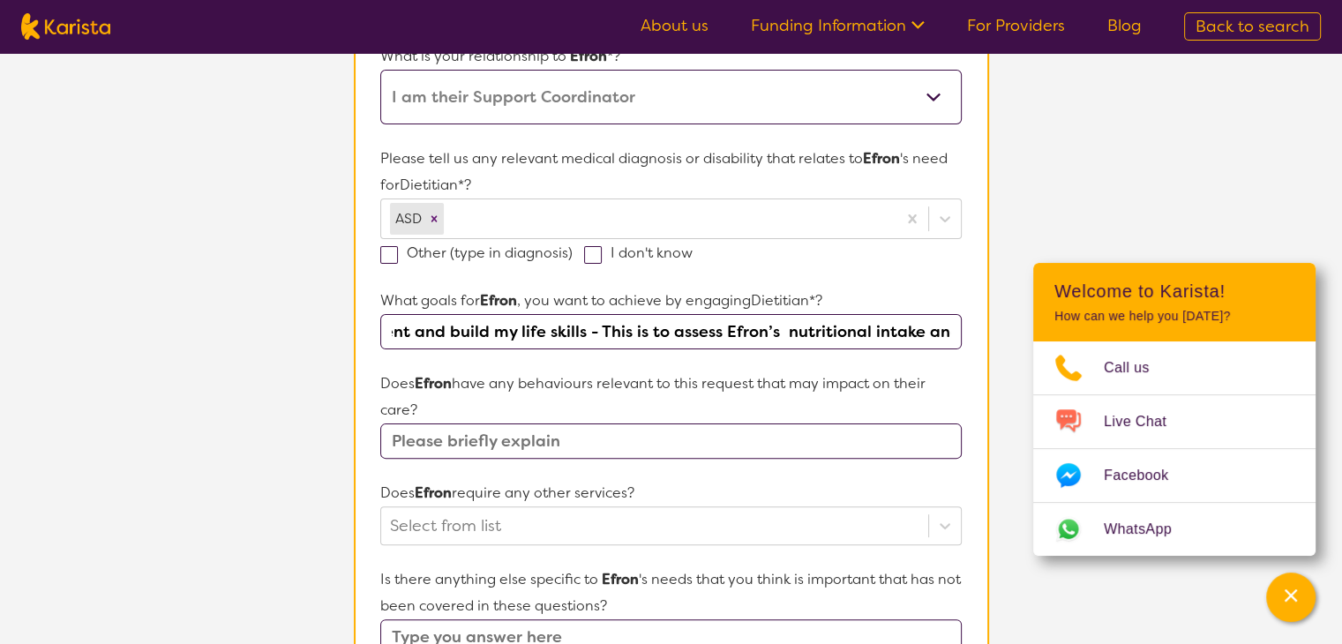
scroll to position [418, 0]
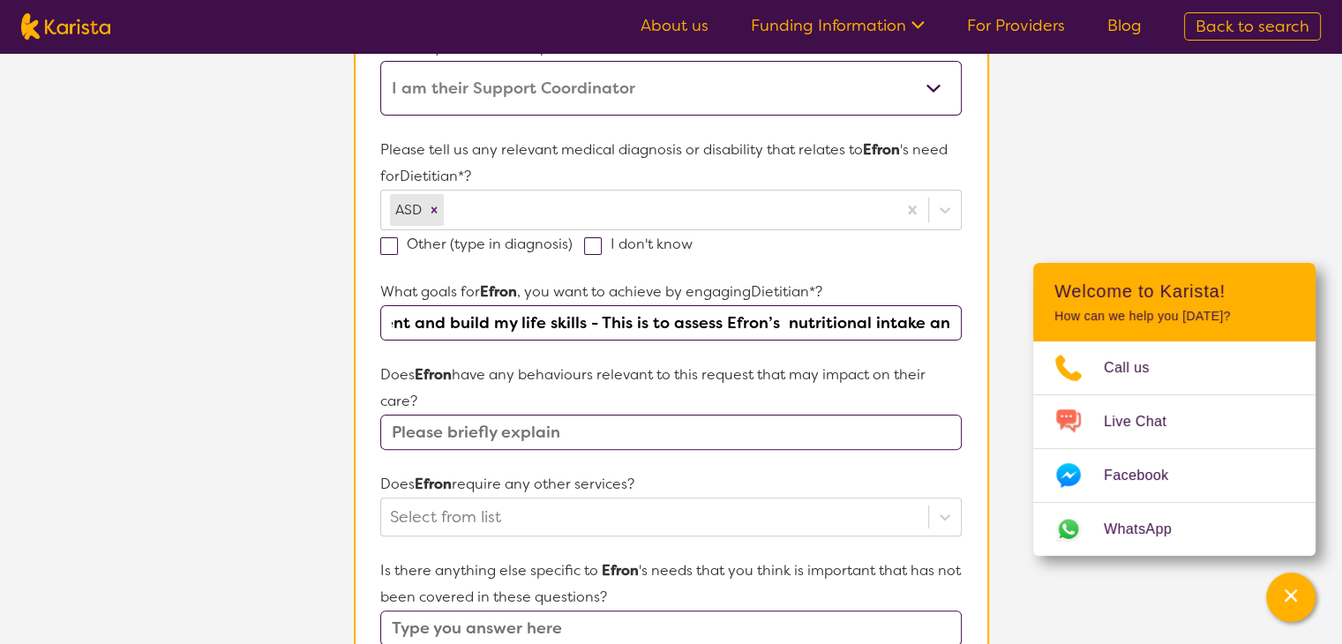
type input "I would like to become more independent and build my life skills - This is to a…"
click at [641, 430] on input "text" at bounding box center [670, 432] width 581 height 35
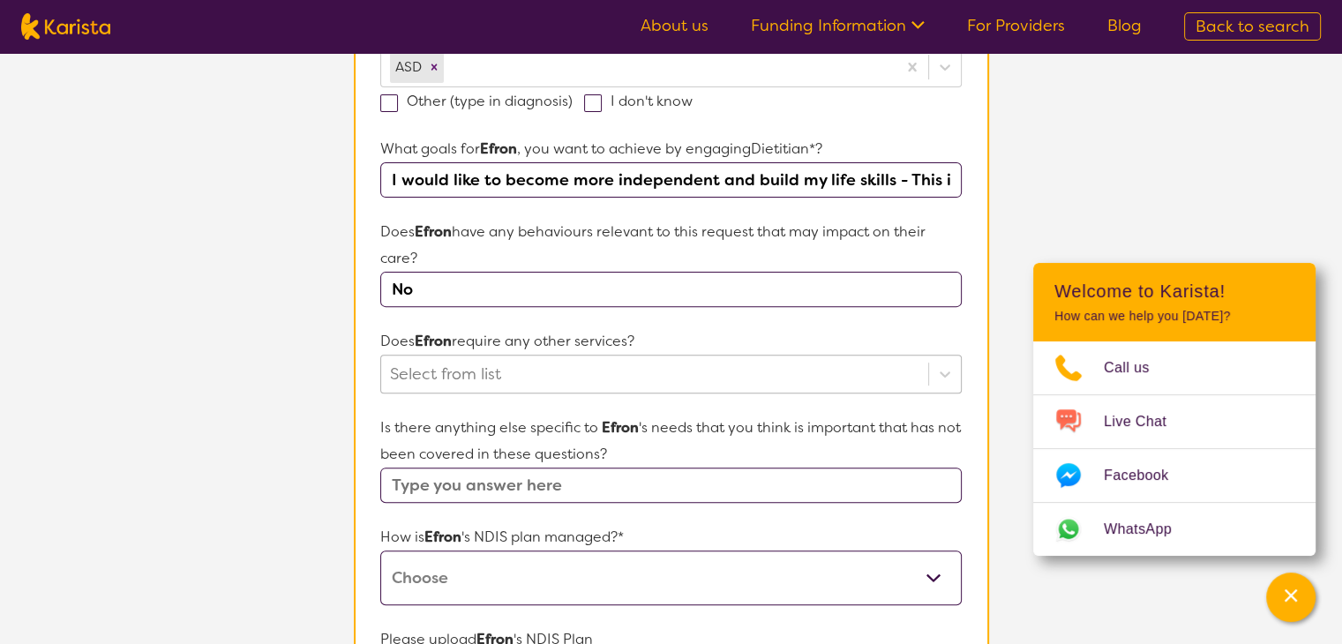
type input "No"
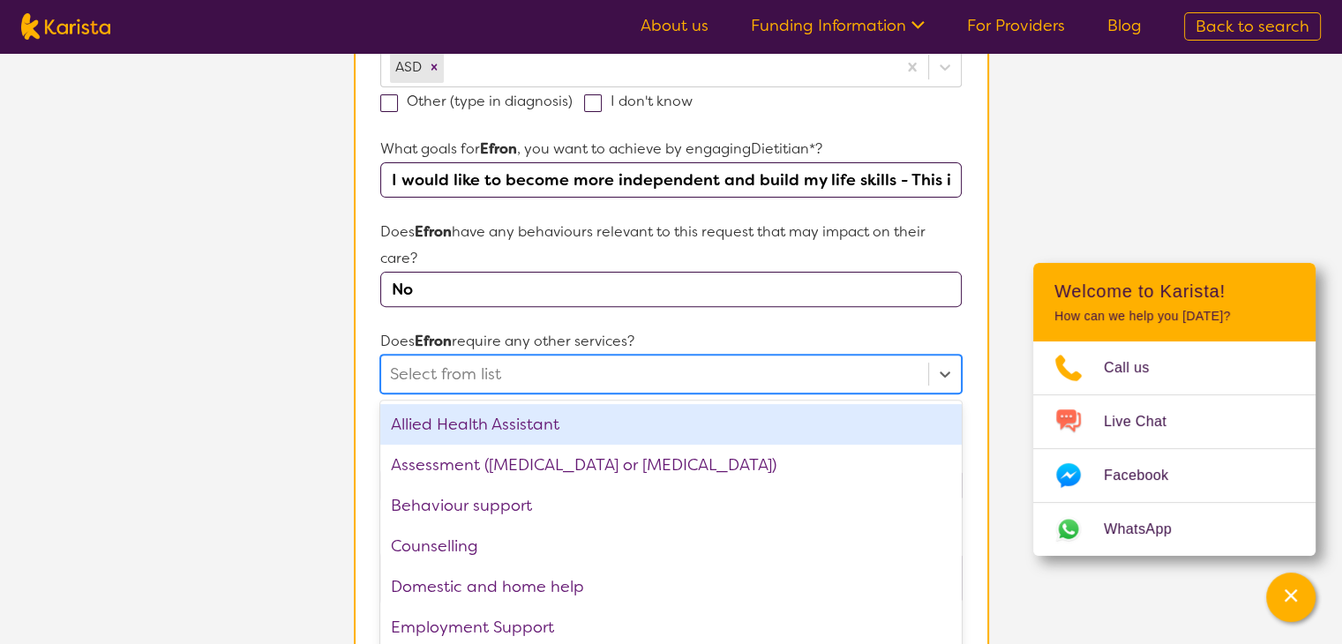
scroll to position [586, 0]
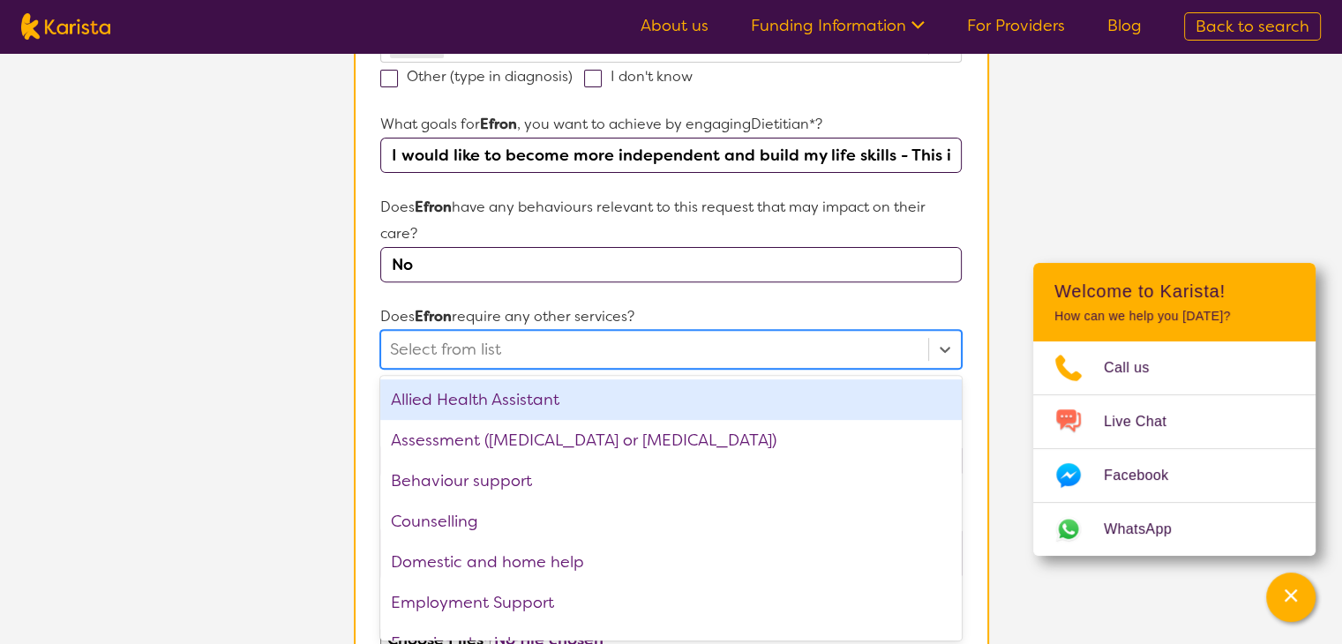
click at [620, 365] on div "Select from list" at bounding box center [670, 349] width 581 height 39
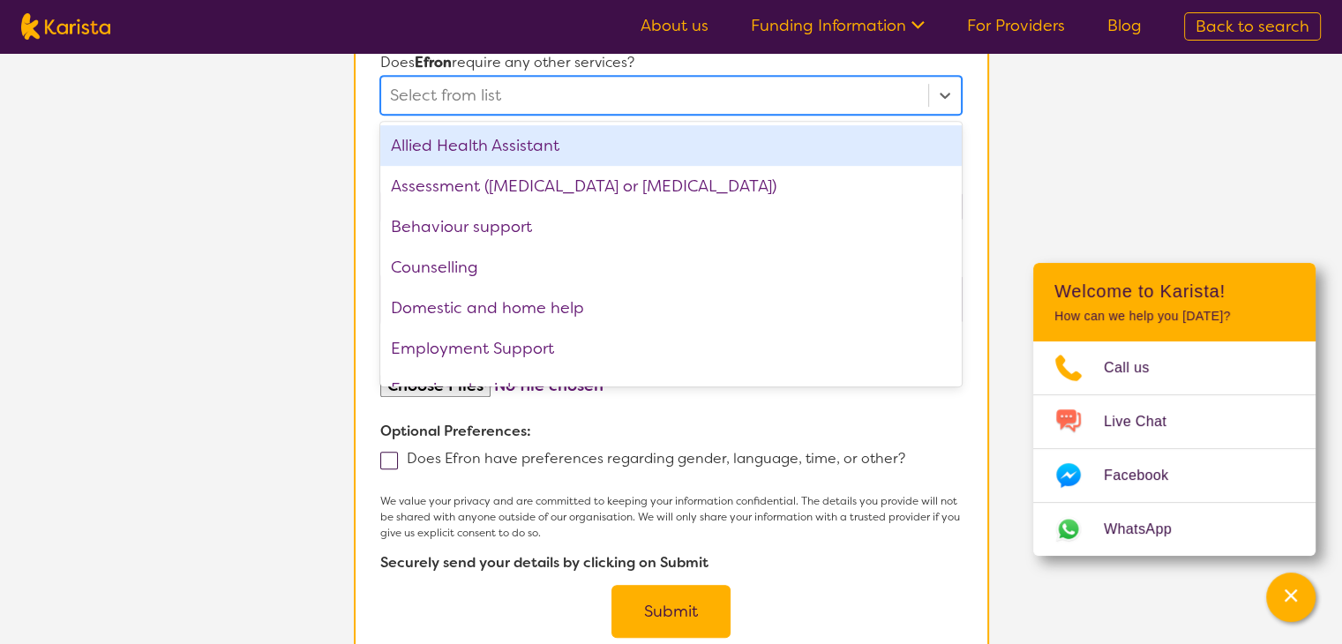
scroll to position [857, 0]
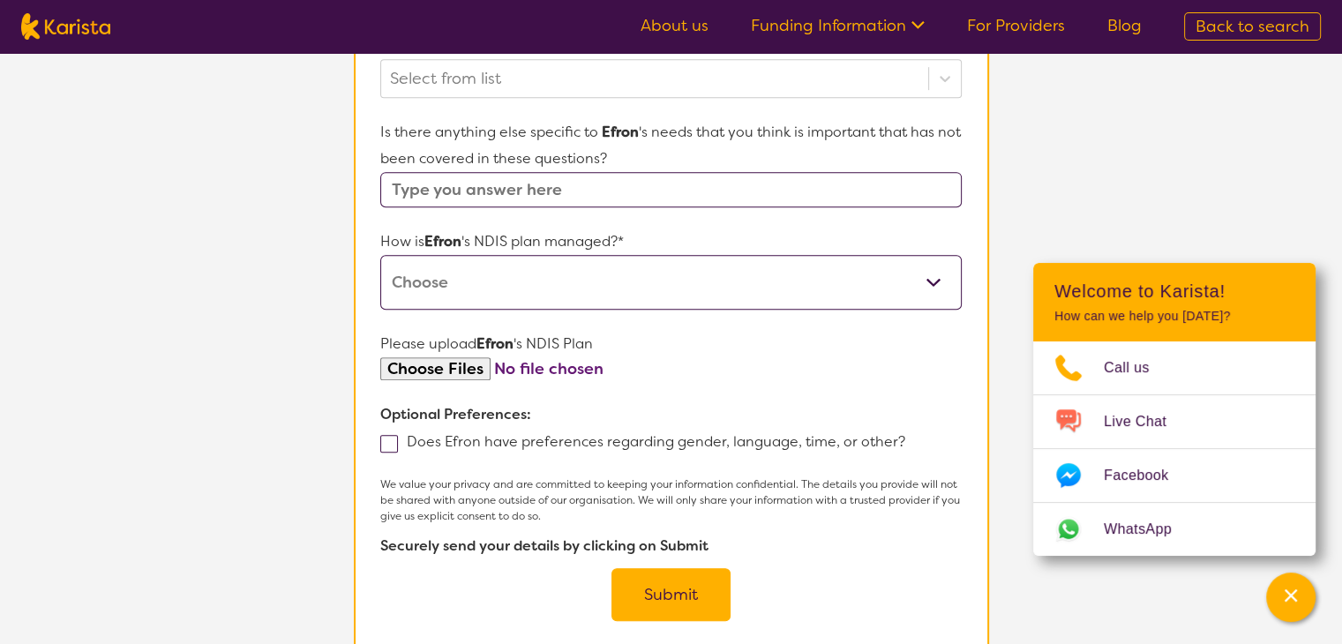
click at [462, 280] on select "Self-managed NDIS plan Managed by a registered plan management provider (not th…" at bounding box center [670, 282] width 581 height 55
select select "Plan Managed"
click at [380, 255] on select "Self-managed NDIS plan Managed by a registered plan management provider (not th…" at bounding box center [670, 282] width 581 height 55
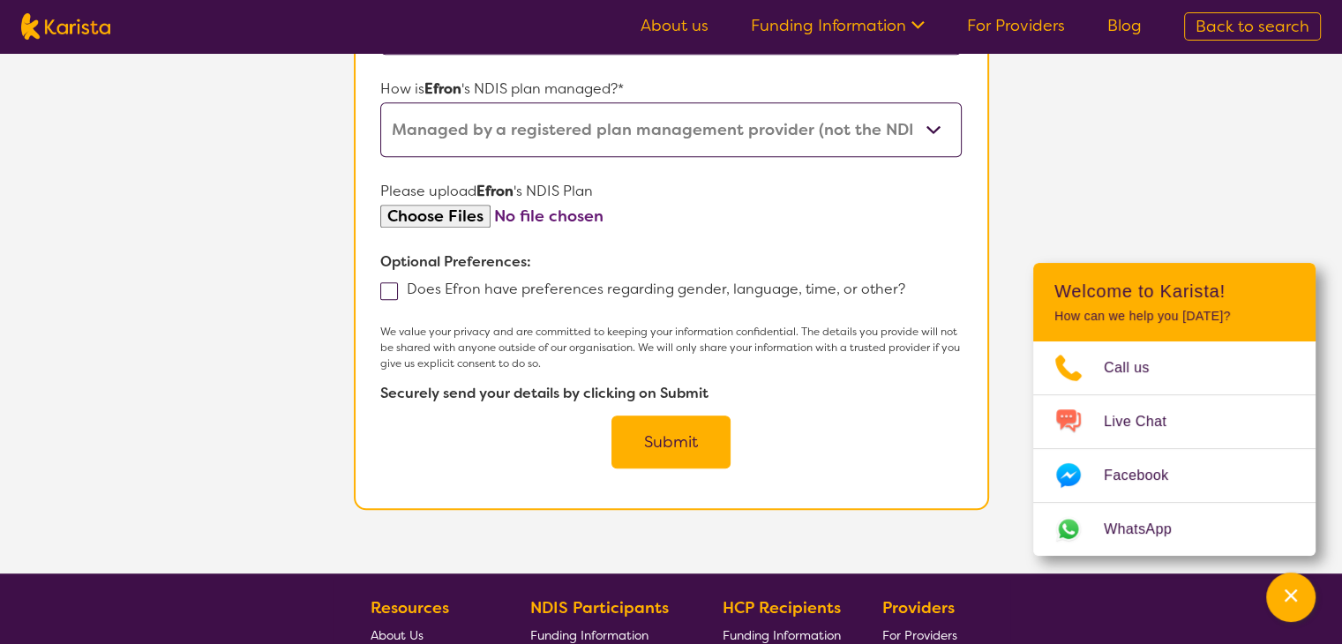
click at [652, 442] on button "Submit" at bounding box center [671, 442] width 119 height 53
